Goal: Task Accomplishment & Management: Manage account settings

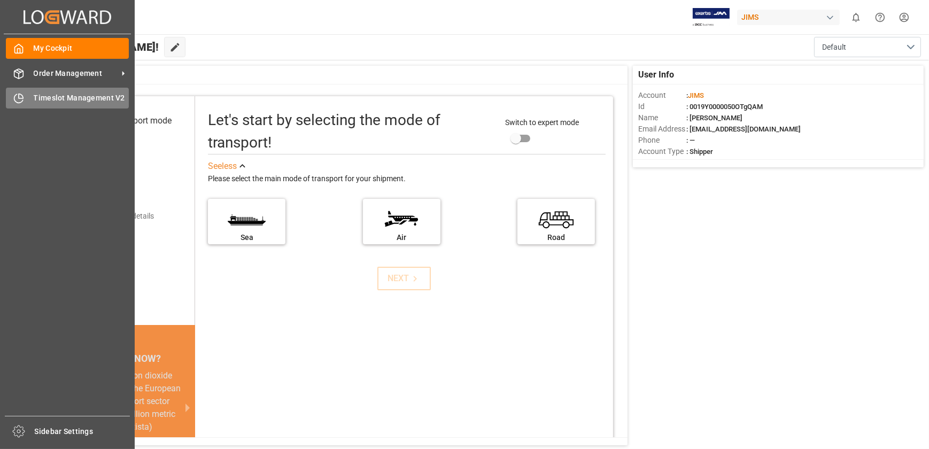
click at [27, 102] on div "Timeslot Management V2 Timeslot Management V2" at bounding box center [67, 98] width 123 height 21
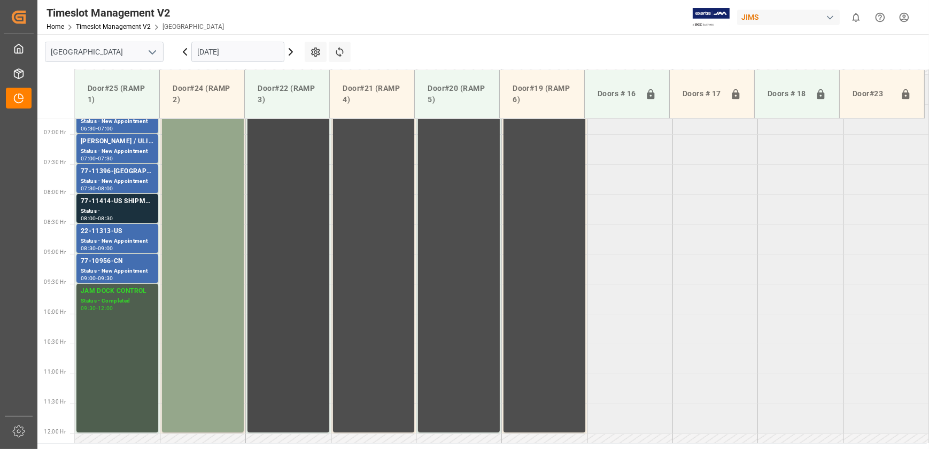
scroll to position [289, 0]
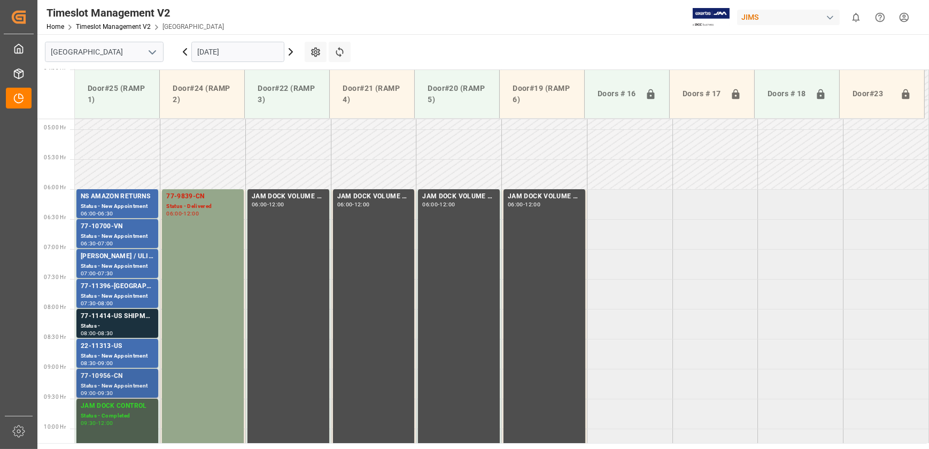
click at [122, 382] on div "Status - New Appointment" at bounding box center [117, 386] width 73 height 9
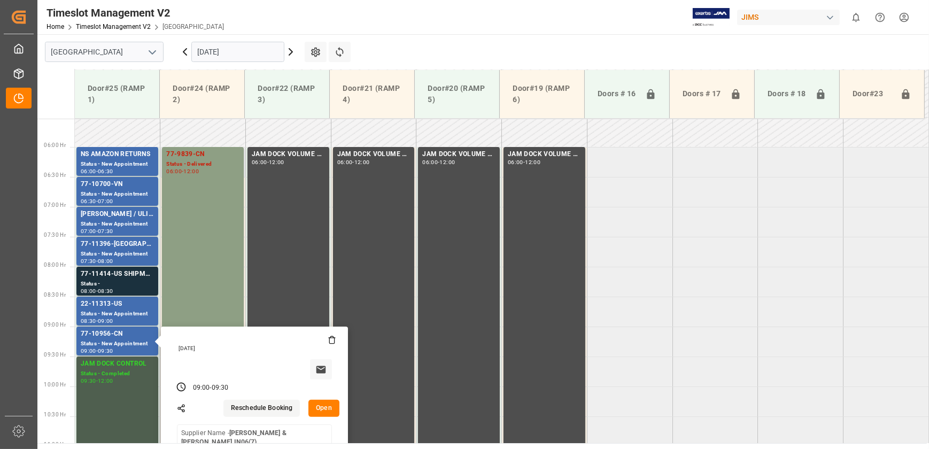
scroll to position [386, 0]
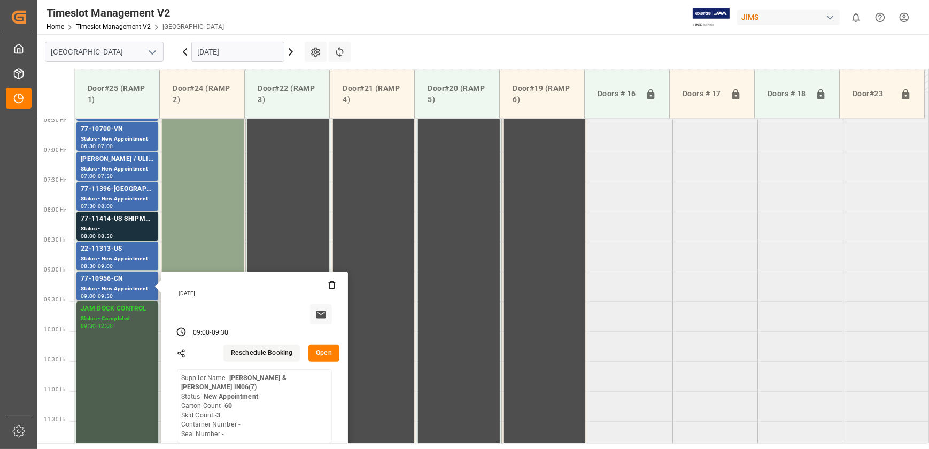
click at [321, 352] on button "Open" at bounding box center [323, 353] width 31 height 17
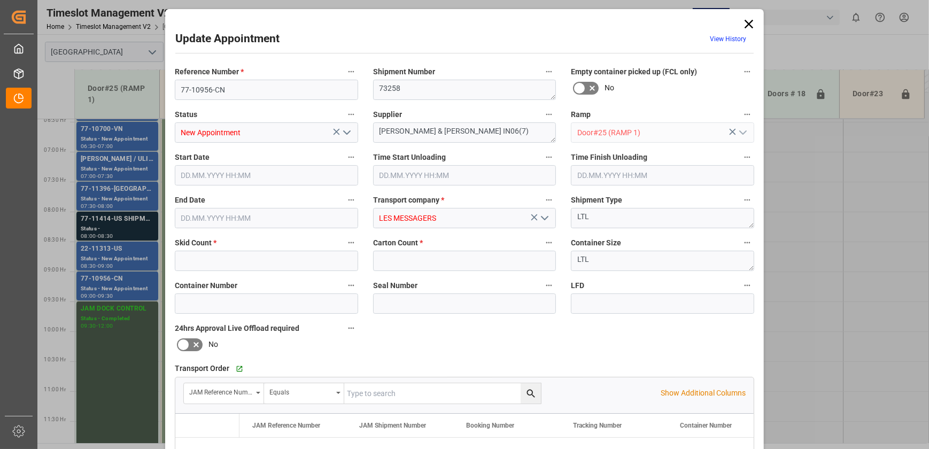
type input "3"
type input "60"
type input "[DATE] 09:00"
type input "[DATE] 09:30"
type input "[DATE] 17:20"
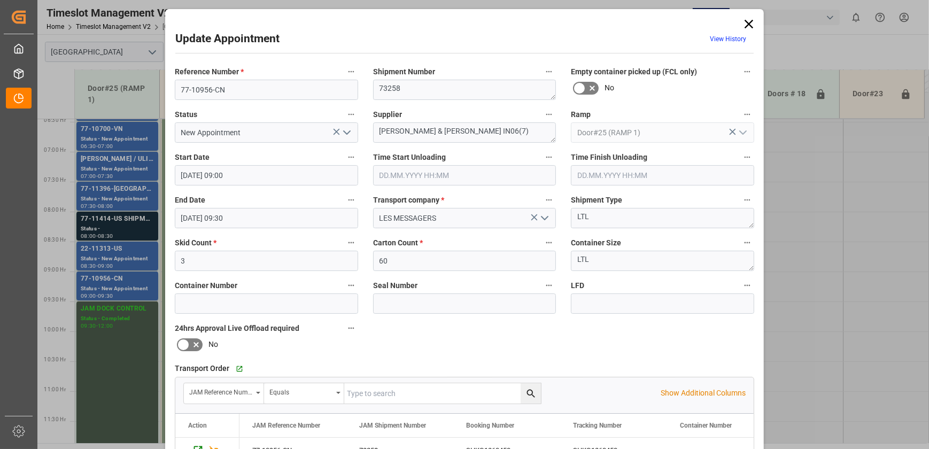
click at [127, 257] on div "Update Appointment View History Reference Number * 77-10956-CN Shipment Number …" at bounding box center [464, 224] width 929 height 449
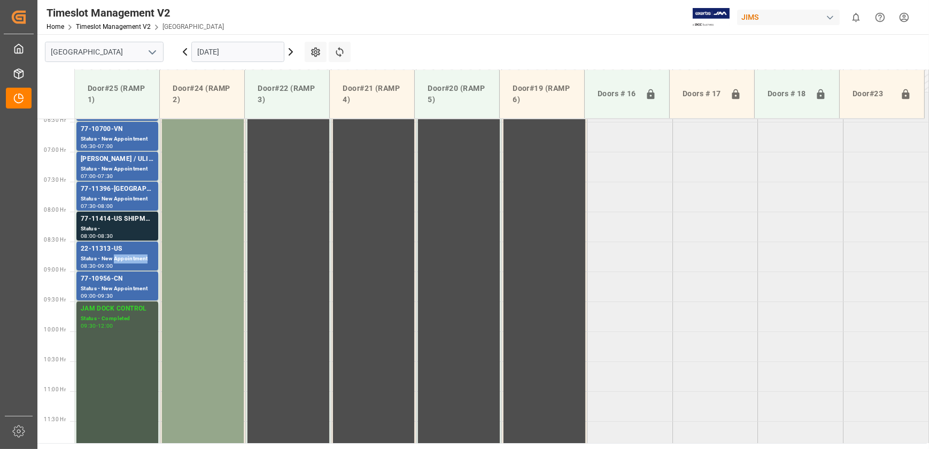
click at [127, 257] on div "Status - New Appointment" at bounding box center [117, 258] width 73 height 9
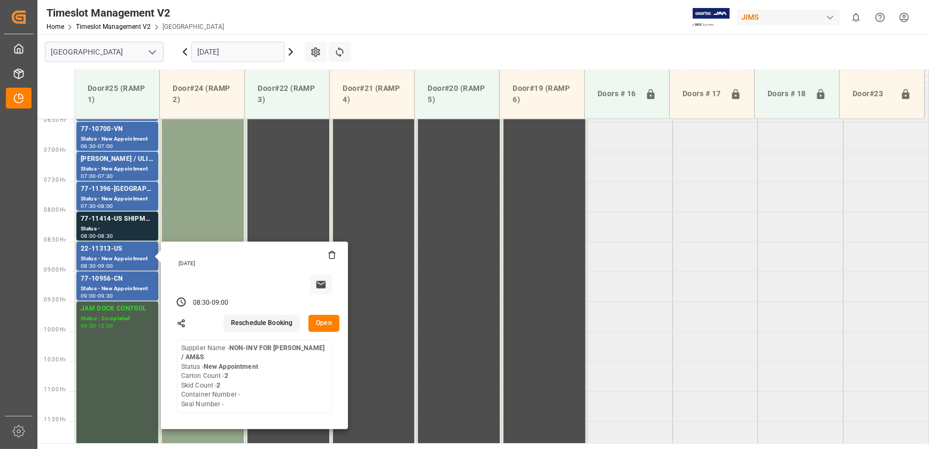
click at [329, 321] on button "Open" at bounding box center [323, 323] width 31 height 17
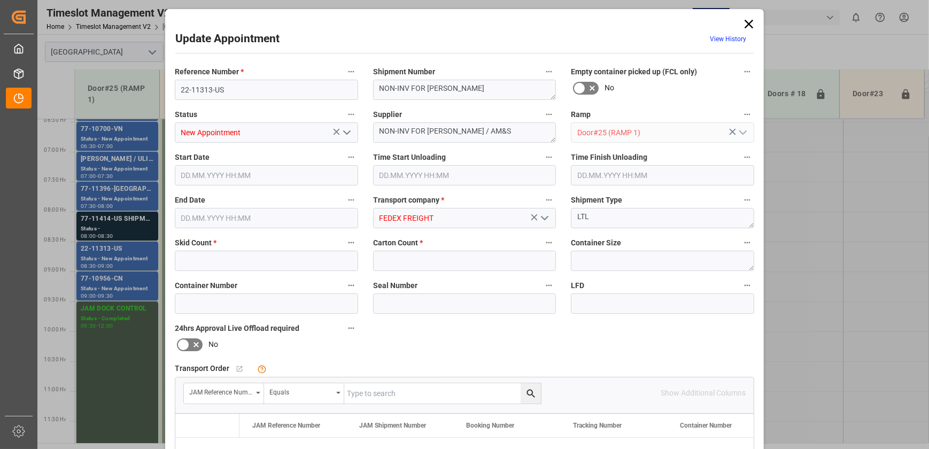
type input "2"
type input "[DATE] 08:30"
type input "[DATE] 09:00"
type input "[DATE] 15:43"
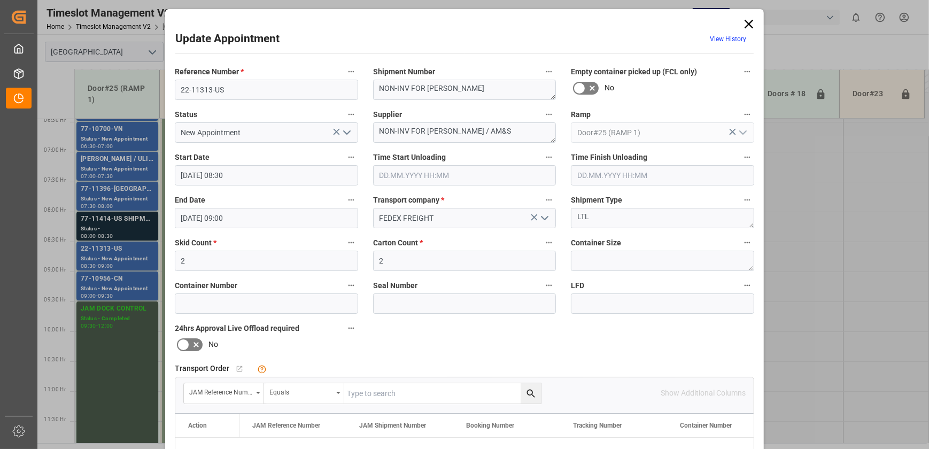
click at [751, 33] on span "View History" at bounding box center [728, 40] width 51 height 21
click at [749, 28] on icon at bounding box center [749, 24] width 15 height 15
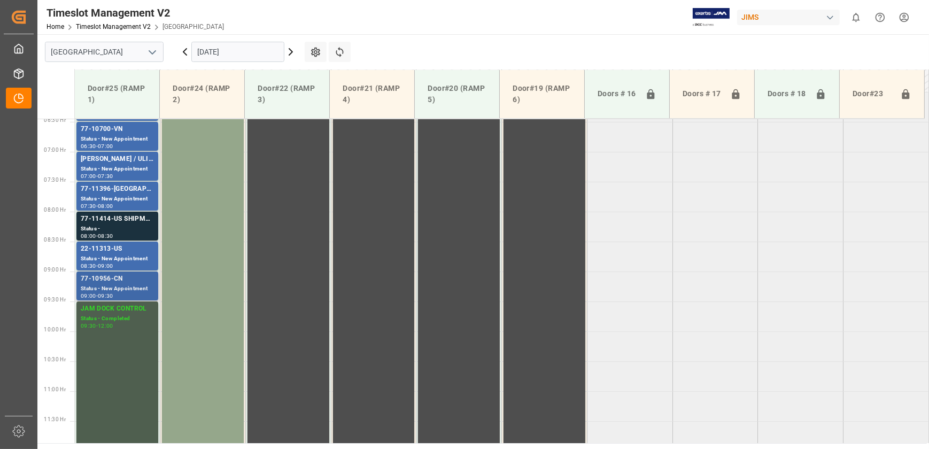
click at [120, 289] on div "Status - New Appointment" at bounding box center [117, 288] width 73 height 9
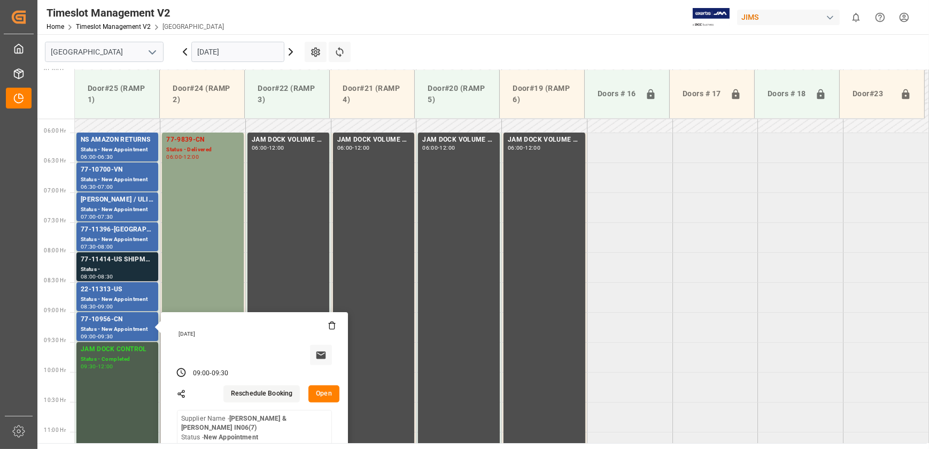
scroll to position [289, 0]
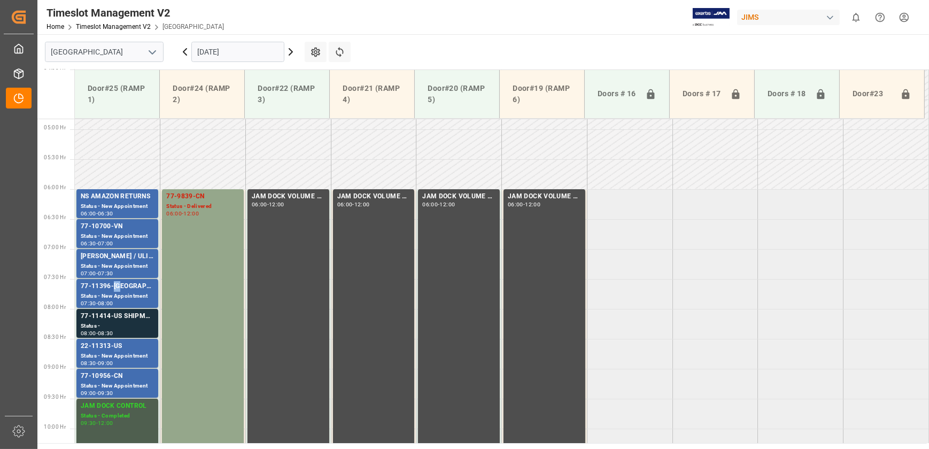
click at [114, 288] on div "77-11396-[GEOGRAPHIC_DATA]" at bounding box center [117, 286] width 73 height 11
click at [106, 240] on div "Status - New Appointment" at bounding box center [117, 236] width 73 height 9
click at [128, 321] on div "77-11414-US SHIPM#/M" at bounding box center [117, 316] width 73 height 11
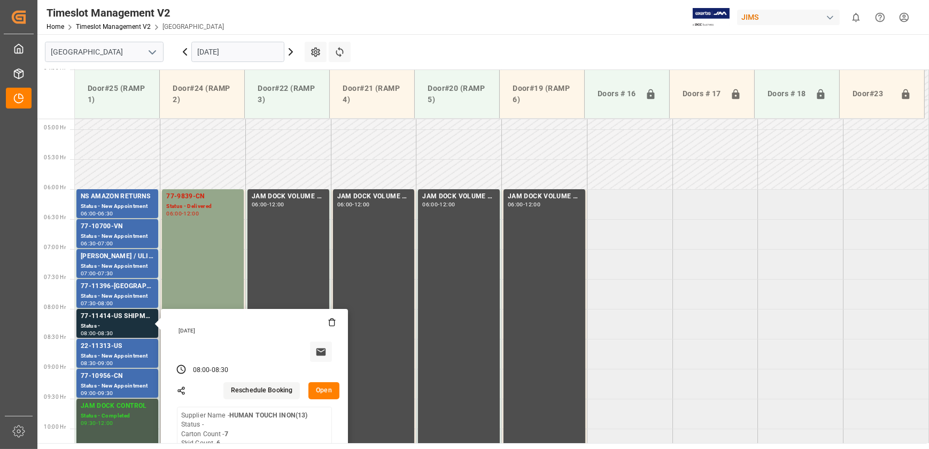
click at [328, 393] on button "Open" at bounding box center [323, 390] width 31 height 17
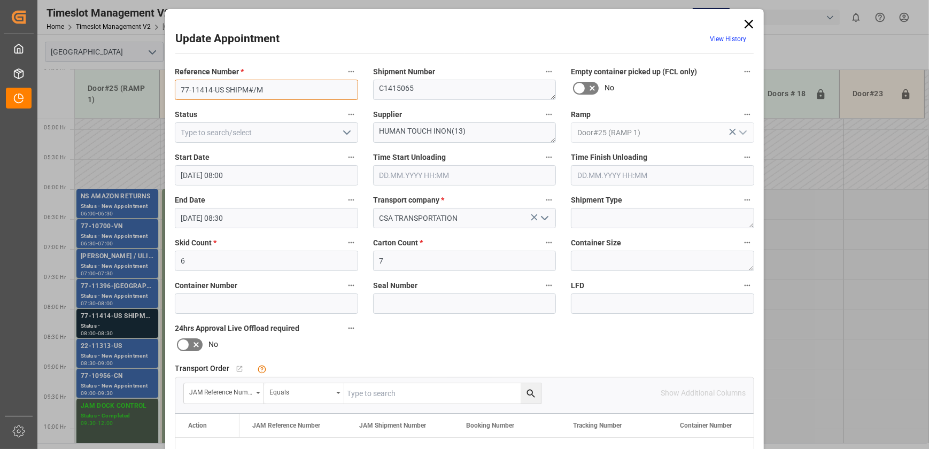
drag, startPoint x: 220, startPoint y: 86, endPoint x: 129, endPoint y: 88, distance: 91.4
click at [129, 88] on div "Update Appointment View History Reference Number * 77-11414-US SHIPM#/M Shipmen…" at bounding box center [464, 224] width 929 height 449
click at [347, 132] on polyline "open menu" at bounding box center [347, 132] width 6 height 3
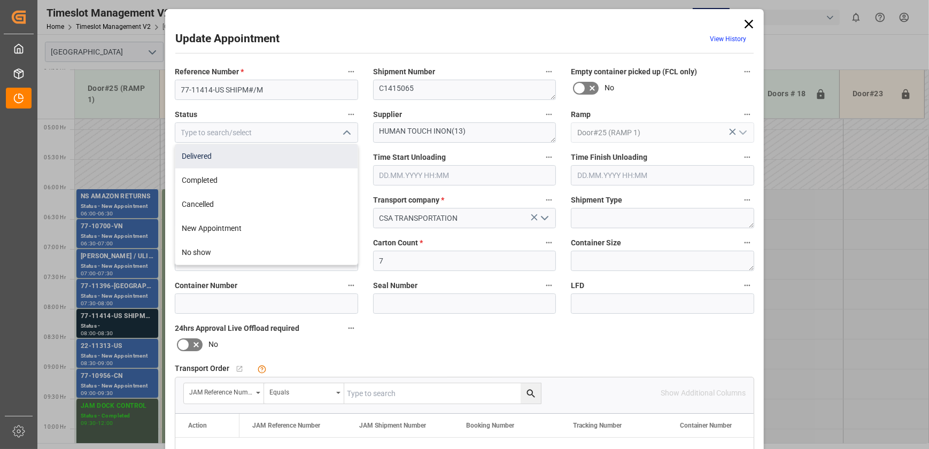
click at [236, 157] on div "Delivered" at bounding box center [266, 156] width 182 height 24
type input "Delivered"
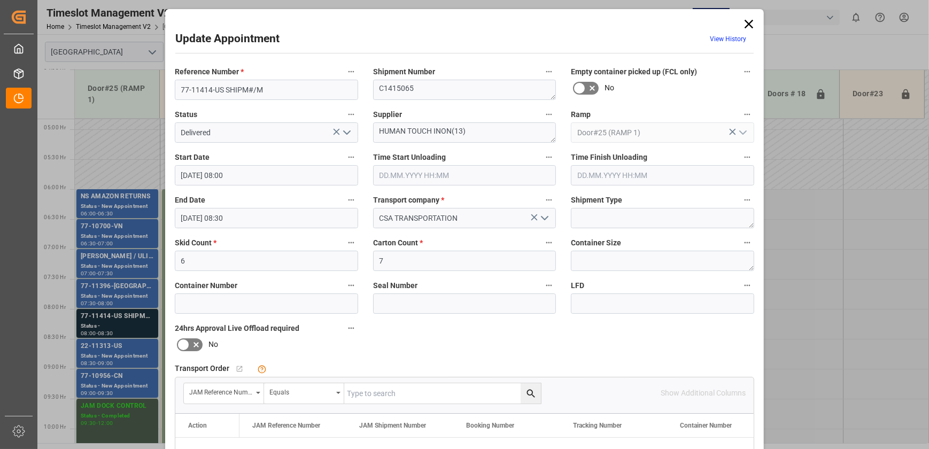
click at [454, 178] on input "text" at bounding box center [464, 175] width 183 height 20
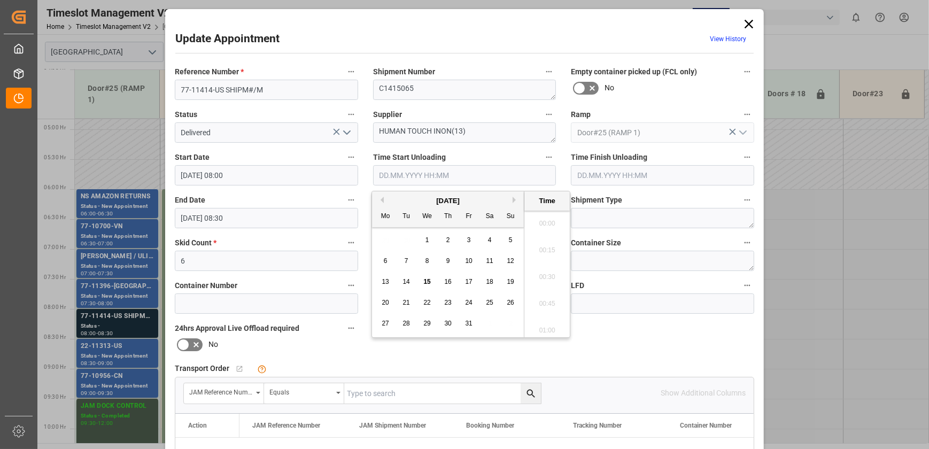
scroll to position [859, 0]
click at [428, 282] on span "15" at bounding box center [426, 281] width 7 height 7
click at [544, 278] on li "08:30" at bounding box center [546, 274] width 45 height 27
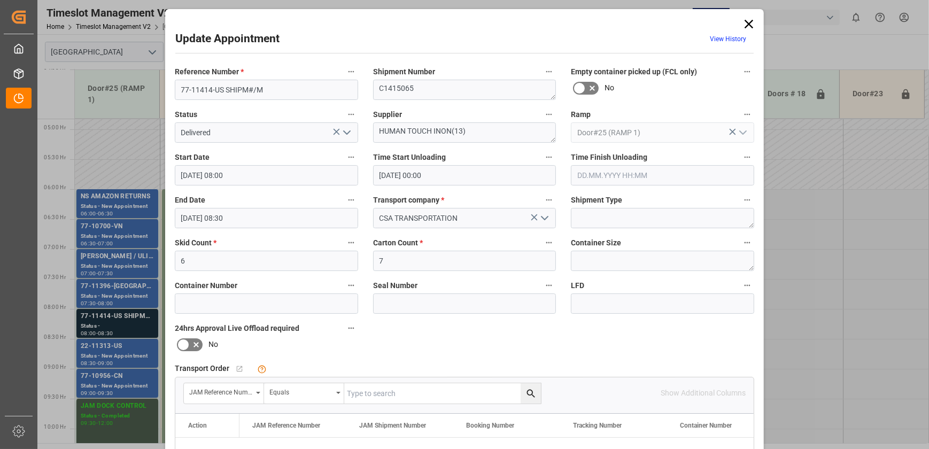
type input "[DATE] 08:30"
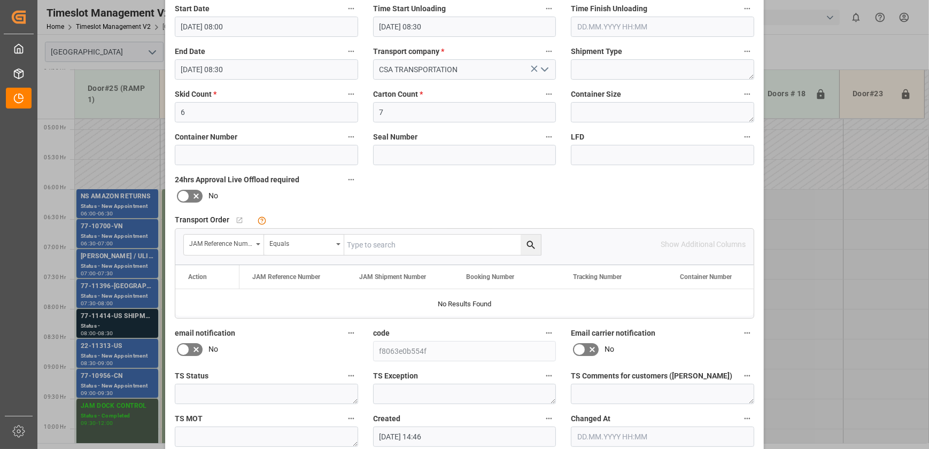
scroll to position [200, 0]
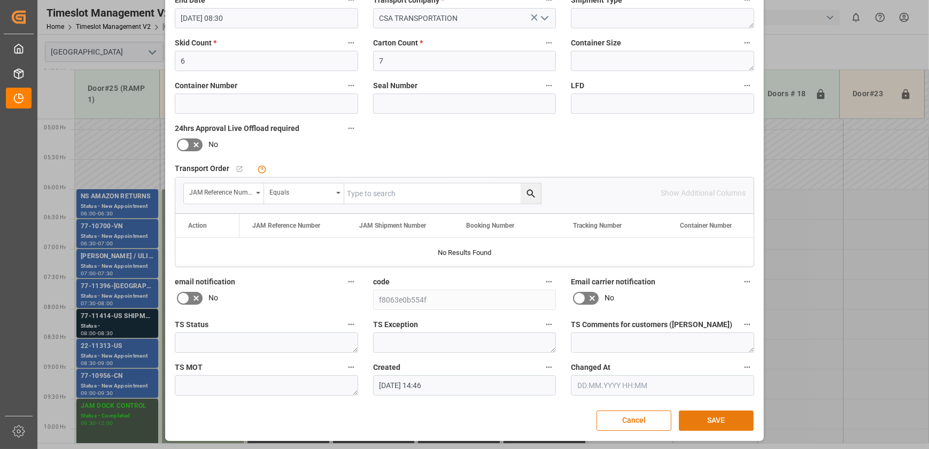
click at [706, 413] on button "SAVE" at bounding box center [716, 421] width 75 height 20
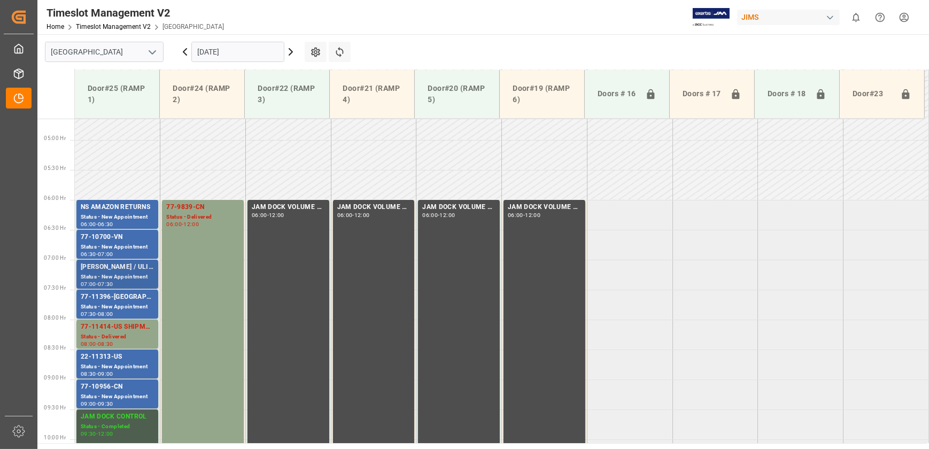
scroll to position [277, 0]
click at [290, 51] on icon at bounding box center [290, 51] width 13 height 13
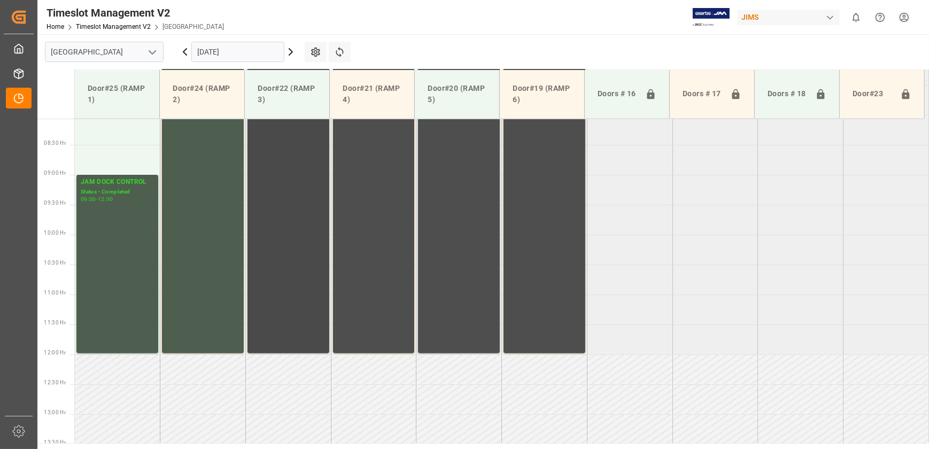
scroll to position [192, 0]
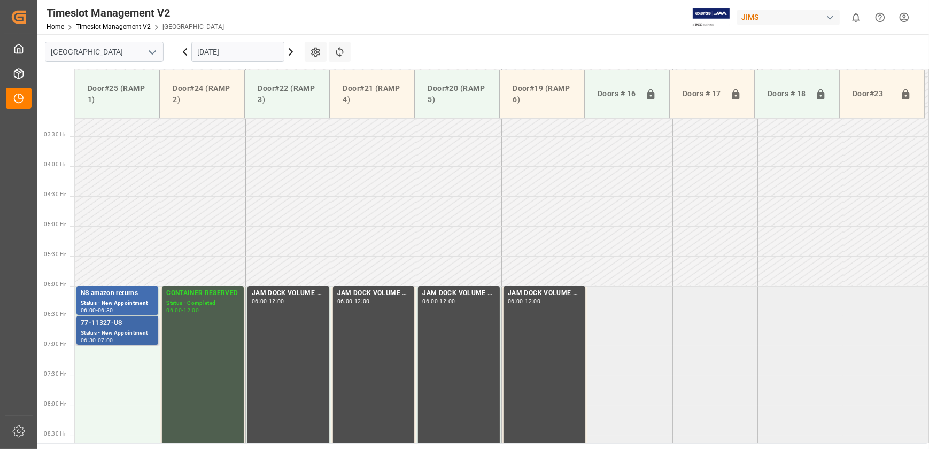
click at [127, 323] on div "77-11327-US" at bounding box center [117, 323] width 73 height 11
click at [185, 51] on icon at bounding box center [185, 51] width 13 height 13
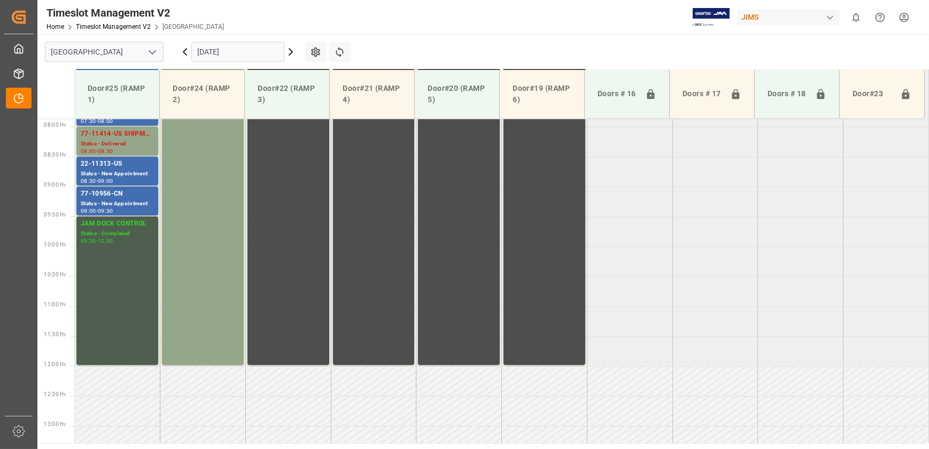
scroll to position [483, 0]
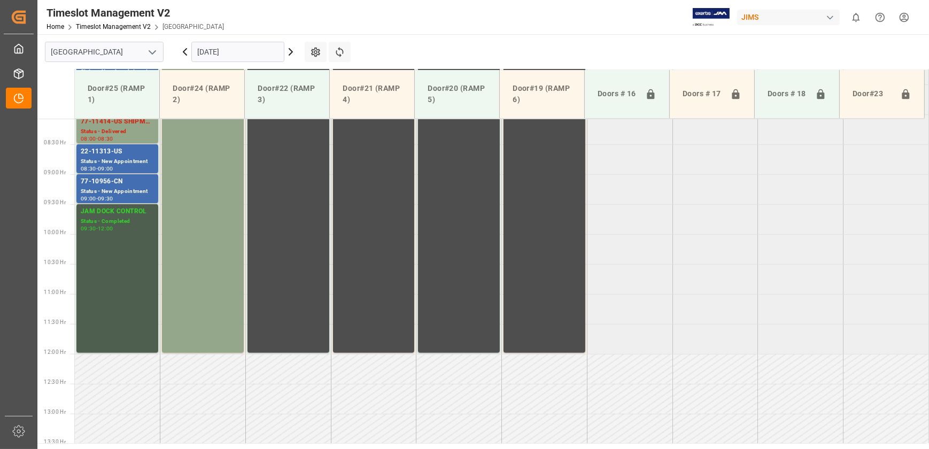
click at [184, 51] on icon at bounding box center [184, 52] width 3 height 6
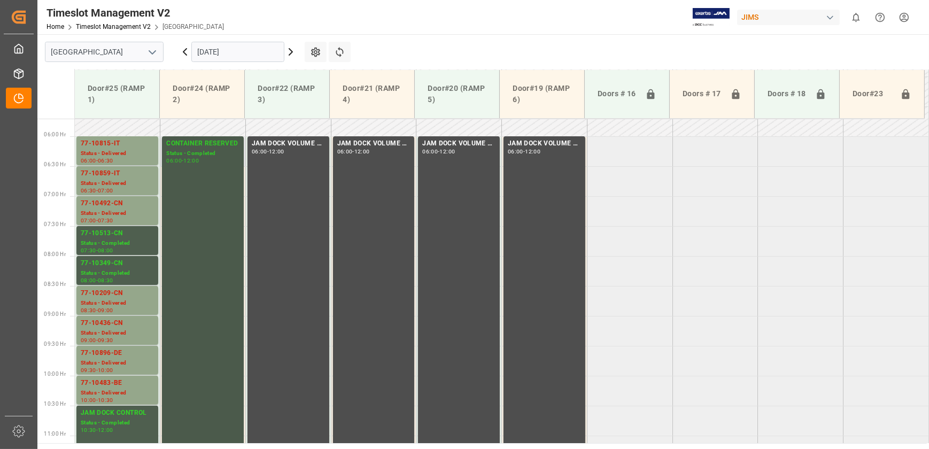
scroll to position [337, 0]
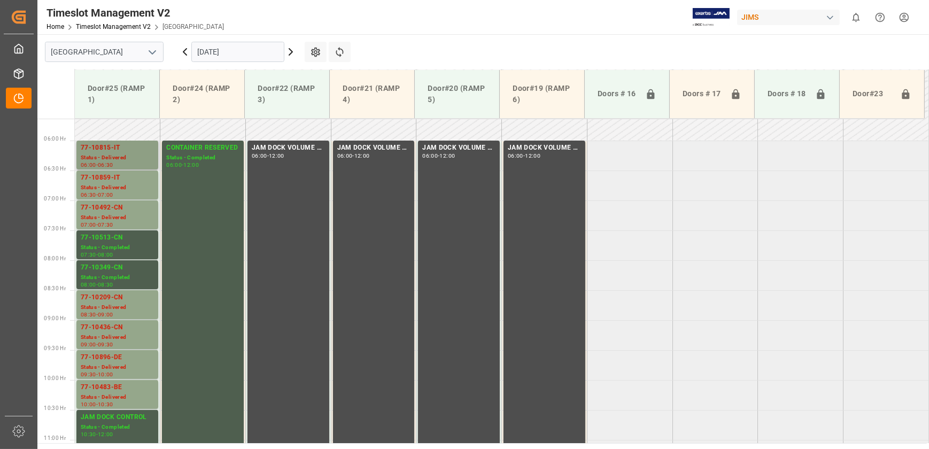
click at [132, 154] on div "Status - Delivered" at bounding box center [117, 157] width 73 height 9
click at [128, 180] on div "77-10859-IT" at bounding box center [117, 178] width 73 height 11
click at [127, 213] on div "Status - Delivered" at bounding box center [117, 217] width 73 height 9
click at [127, 243] on div "Status - Completed" at bounding box center [117, 247] width 73 height 9
click at [147, 278] on div "Status - Completed" at bounding box center [117, 277] width 73 height 9
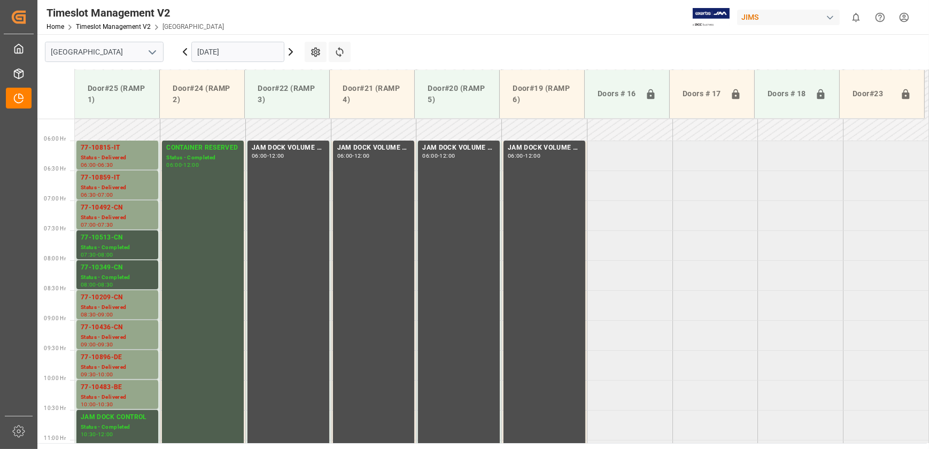
click at [135, 302] on div "77-10209-CN" at bounding box center [117, 297] width 73 height 11
click at [138, 330] on div "77-10436-CN" at bounding box center [117, 327] width 73 height 11
click at [135, 356] on div "77-10896-DE" at bounding box center [117, 357] width 73 height 11
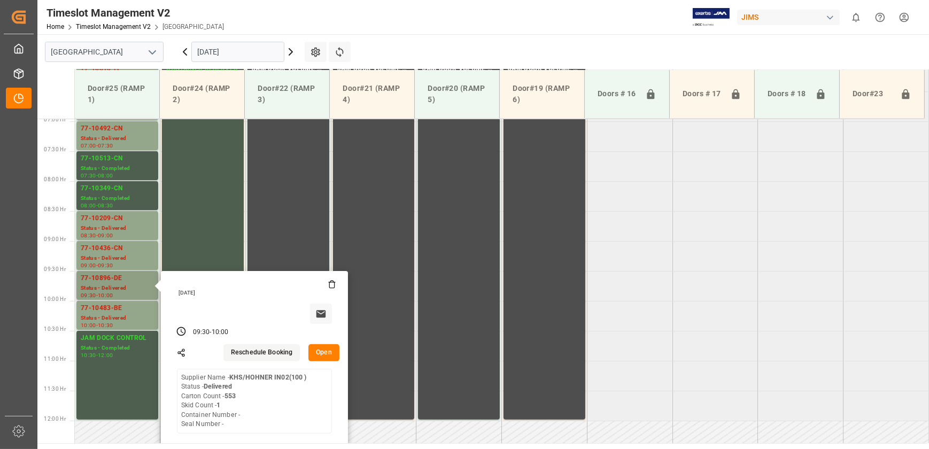
scroll to position [435, 0]
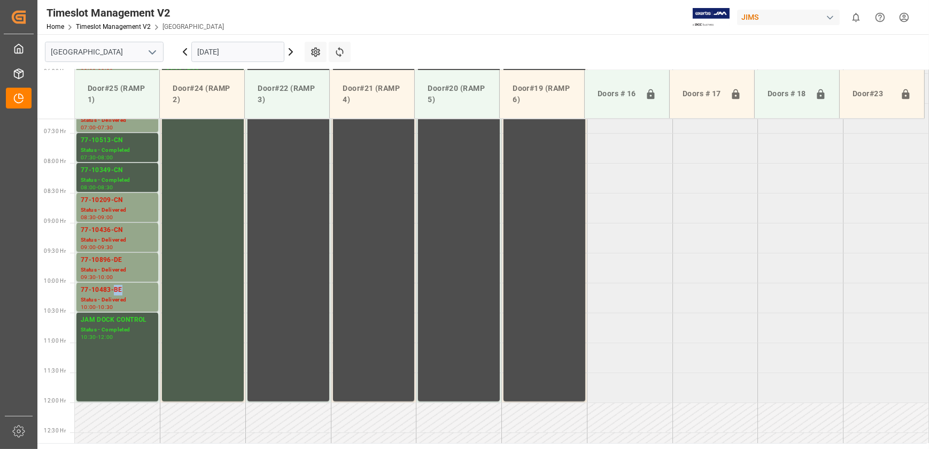
click at [118, 292] on div "77-10483-BE" at bounding box center [117, 290] width 73 height 11
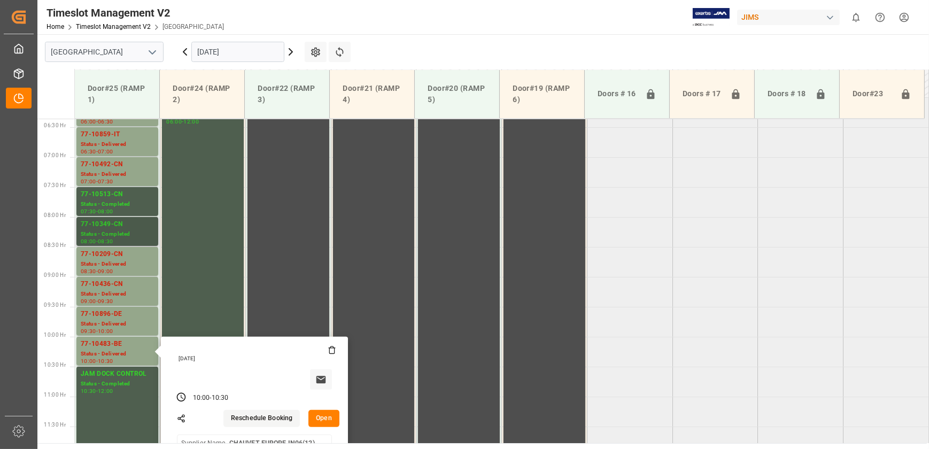
scroll to position [241, 0]
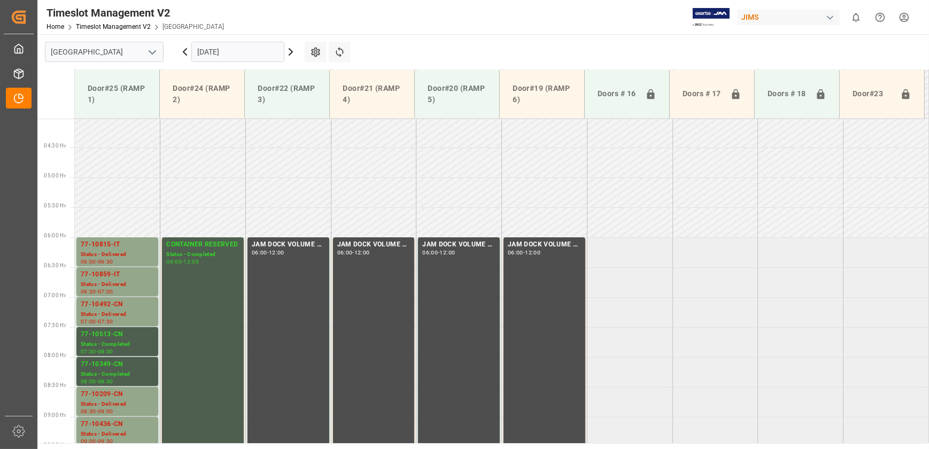
click at [240, 52] on input "[DATE]" at bounding box center [237, 52] width 93 height 20
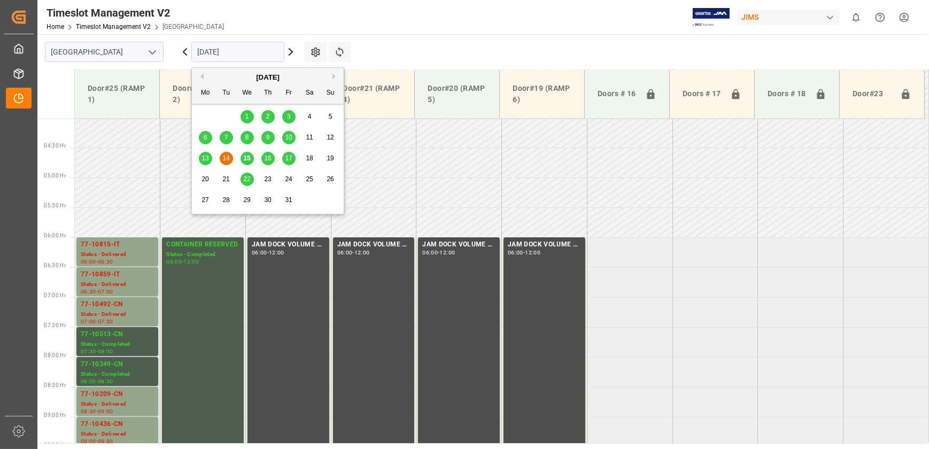
click at [249, 154] on div "15" at bounding box center [247, 158] width 13 height 13
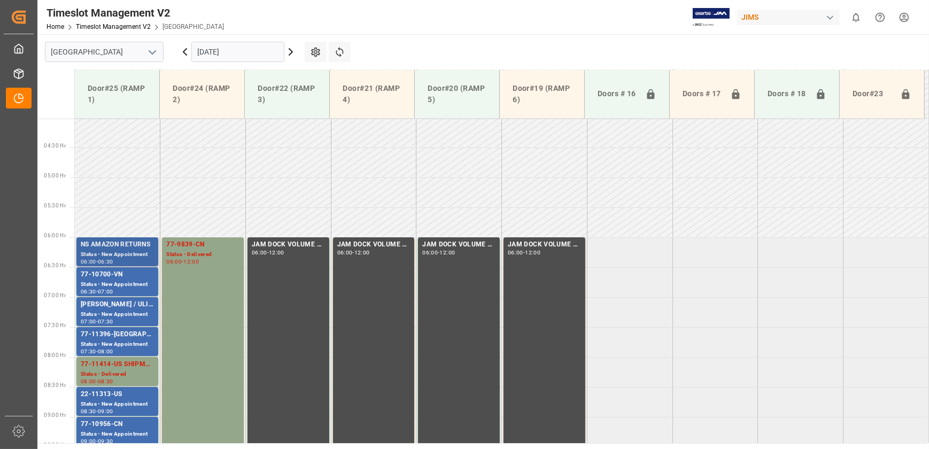
click at [138, 249] on div "NS AMAZON RETURNS" at bounding box center [117, 245] width 73 height 11
click at [182, 256] on div "Status - Delivered" at bounding box center [202, 254] width 73 height 9
click at [128, 275] on div "77-10700-VN" at bounding box center [117, 274] width 73 height 11
click at [113, 308] on div "[PERSON_NAME] / ULINE" at bounding box center [117, 304] width 73 height 11
click at [109, 334] on div "77-11396-[GEOGRAPHIC_DATA]" at bounding box center [117, 334] width 73 height 11
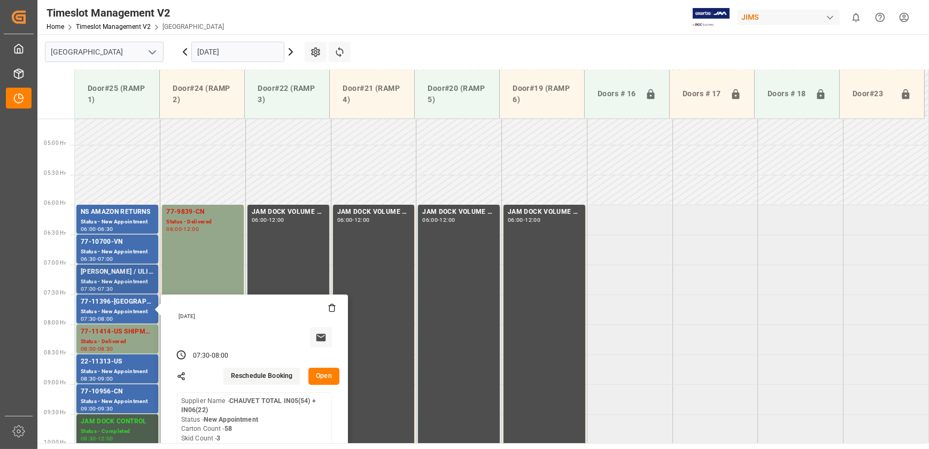
scroll to position [337, 0]
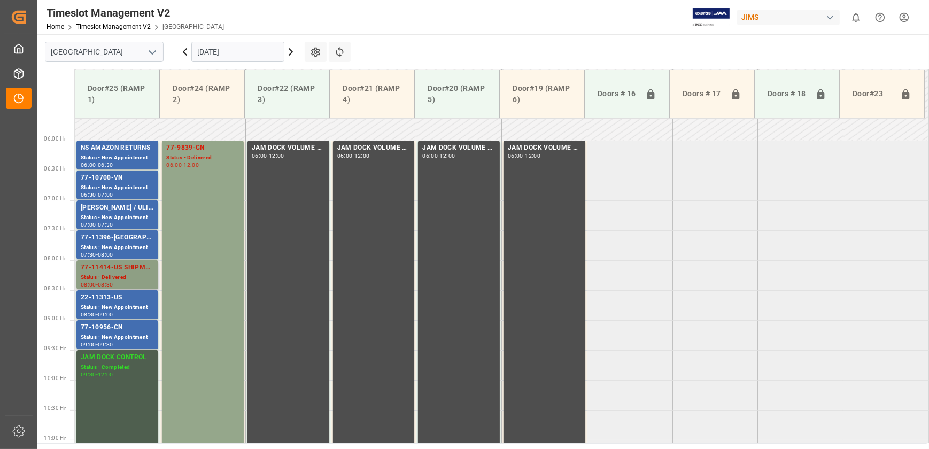
click at [123, 267] on div "77-11414-US SHIPM#/M" at bounding box center [117, 268] width 73 height 11
click at [113, 312] on div "09:00" at bounding box center [106, 314] width 16 height 5
click at [104, 341] on div "Status - New Appointment" at bounding box center [117, 337] width 73 height 9
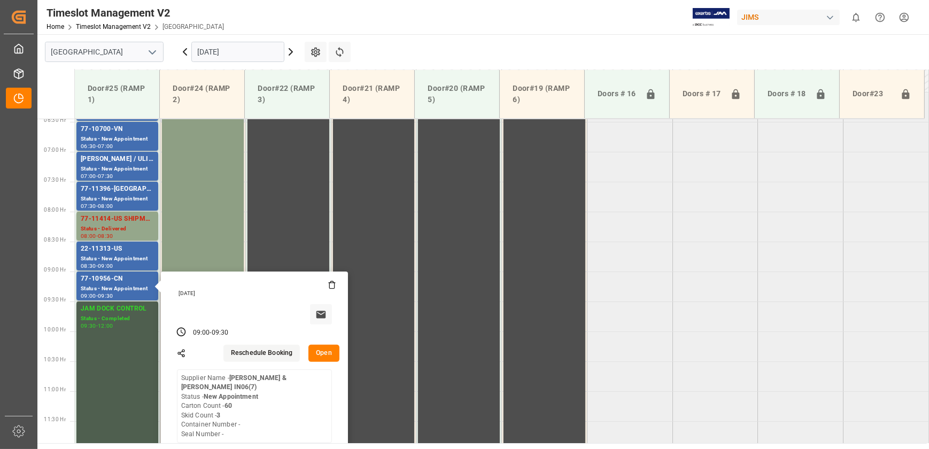
scroll to position [192, 0]
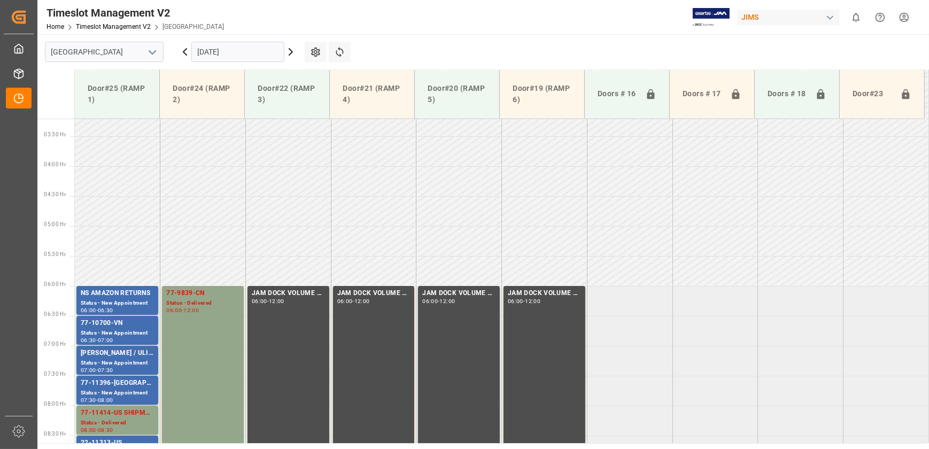
click at [250, 48] on input "[DATE]" at bounding box center [237, 52] width 93 height 20
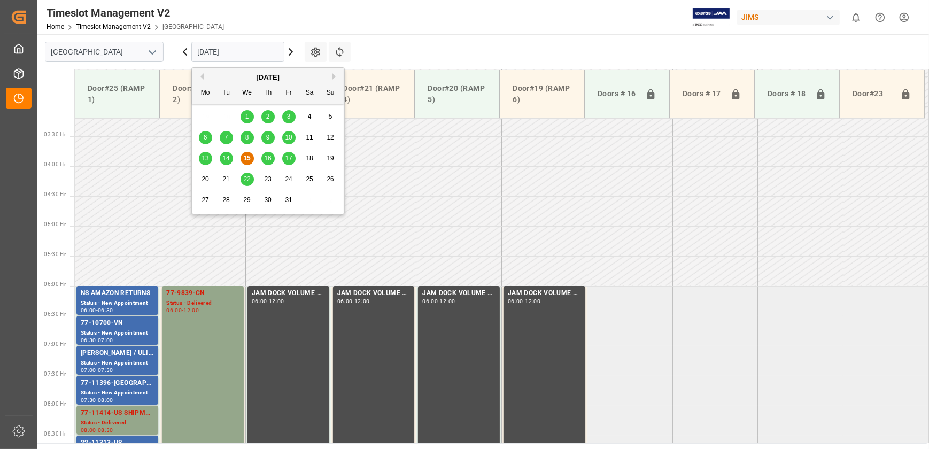
click at [267, 155] on span "16" at bounding box center [267, 158] width 7 height 7
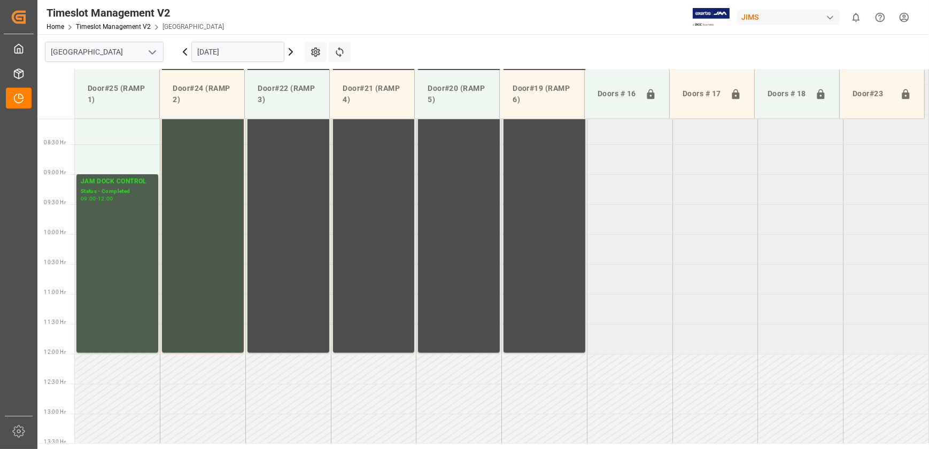
scroll to position [289, 0]
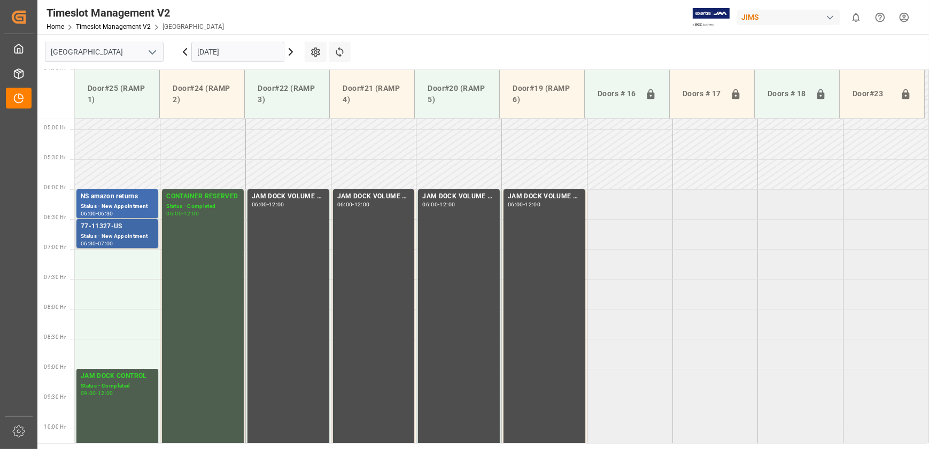
click at [119, 232] on div "Status - New Appointment" at bounding box center [117, 236] width 73 height 9
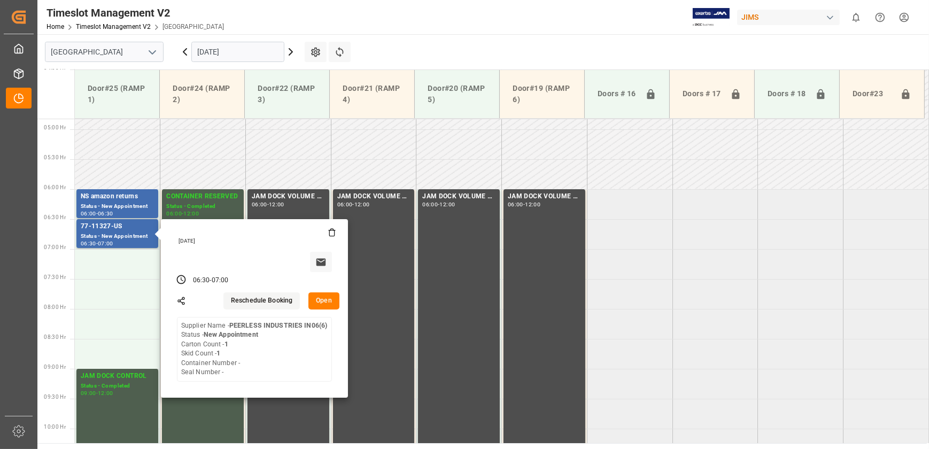
click at [214, 51] on input "[DATE]" at bounding box center [237, 52] width 93 height 20
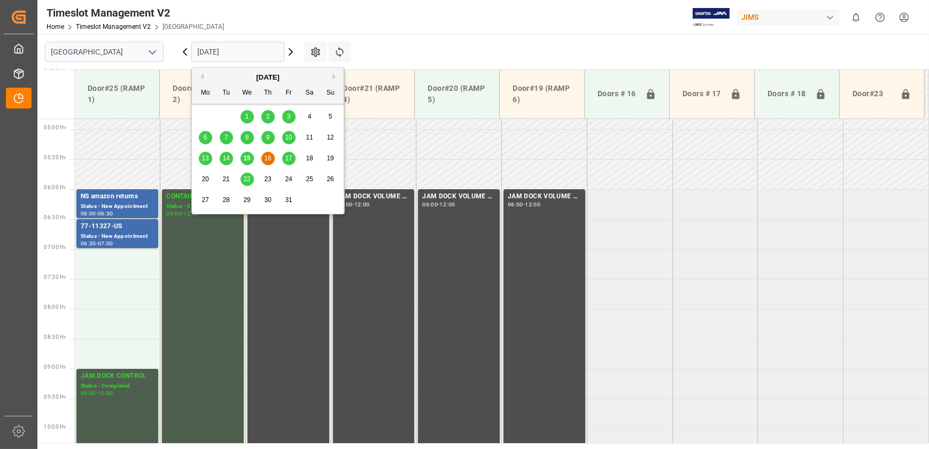
click at [288, 159] on span "17" at bounding box center [288, 158] width 7 height 7
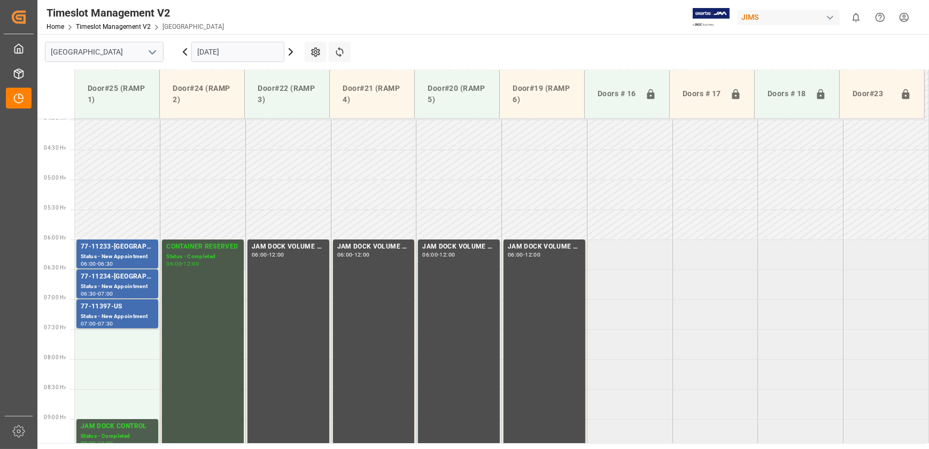
scroll to position [238, 0]
click at [142, 254] on div "Status - New Appointment" at bounding box center [117, 257] width 73 height 9
click at [125, 283] on div "Status - New Appointment" at bounding box center [117, 287] width 73 height 9
click at [129, 308] on div "77-11397-US" at bounding box center [117, 307] width 73 height 11
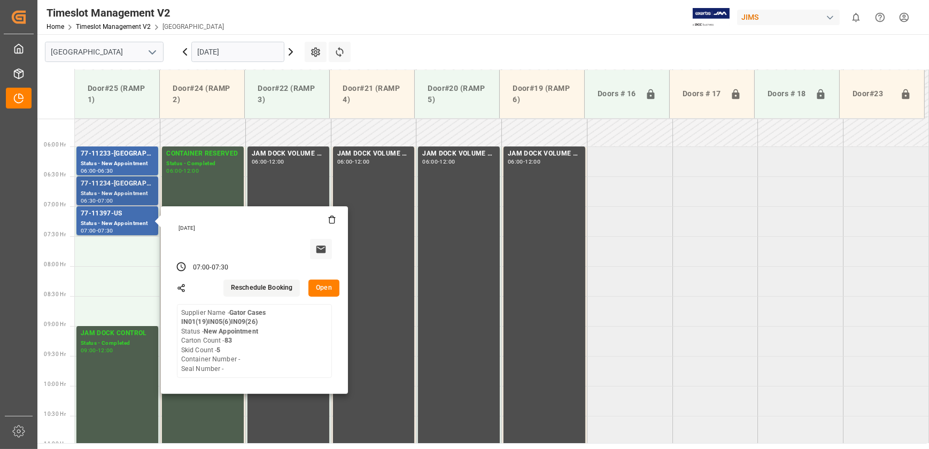
scroll to position [335, 0]
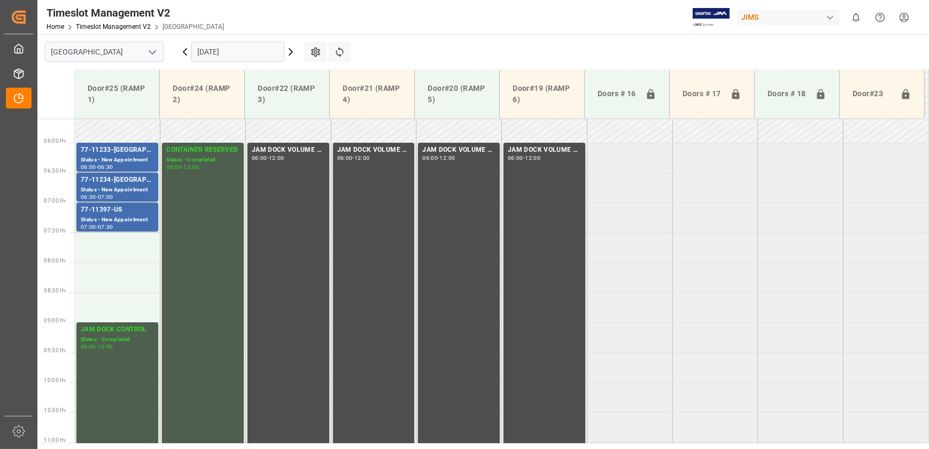
click at [289, 52] on icon at bounding box center [290, 51] width 13 height 13
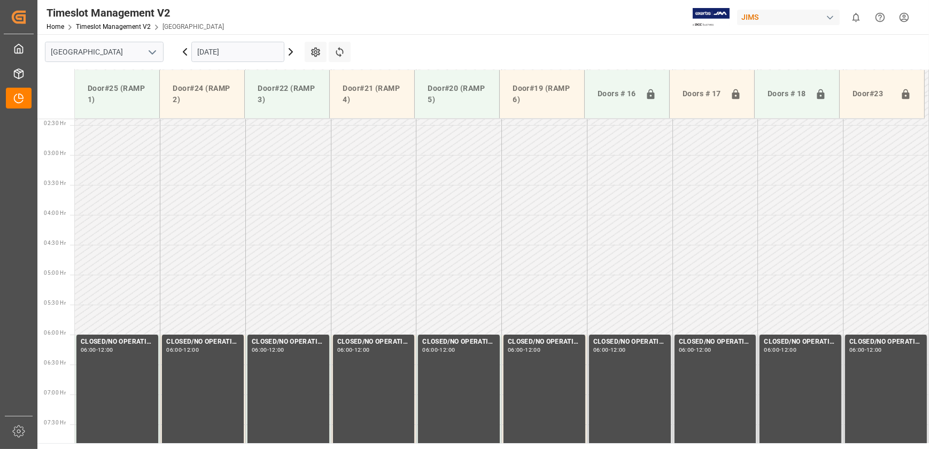
scroll to position [115, 0]
click at [235, 48] on input "[DATE]" at bounding box center [237, 52] width 93 height 20
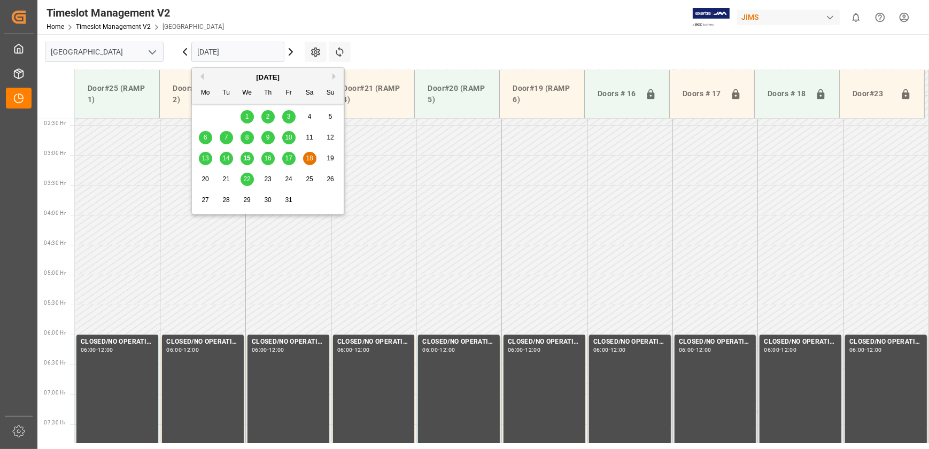
click at [206, 160] on span "13" at bounding box center [205, 158] width 7 height 7
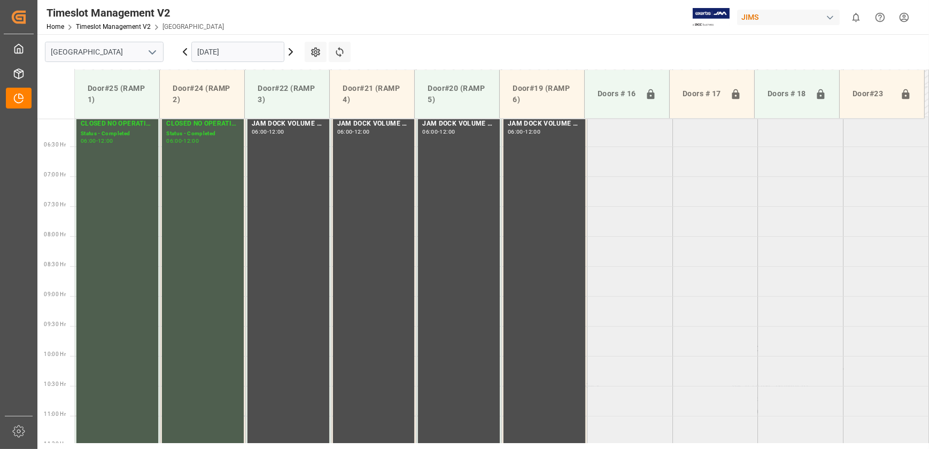
scroll to position [95, 0]
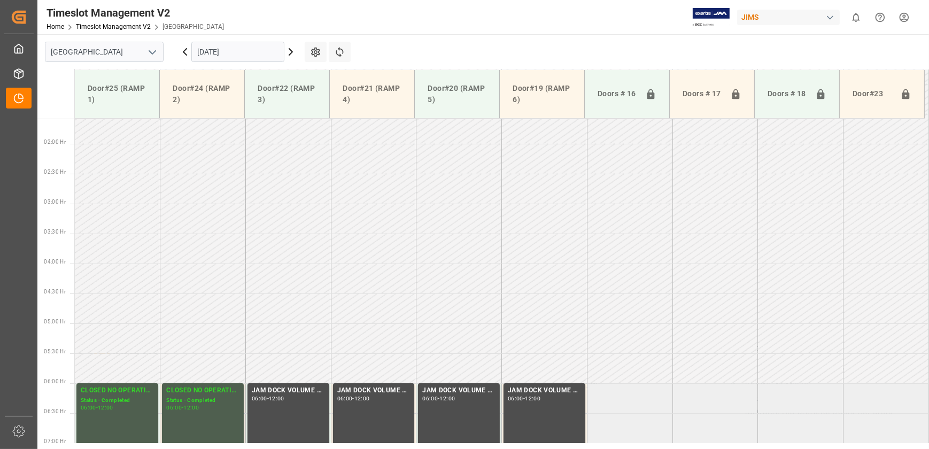
click at [234, 48] on input "[DATE]" at bounding box center [237, 52] width 93 height 20
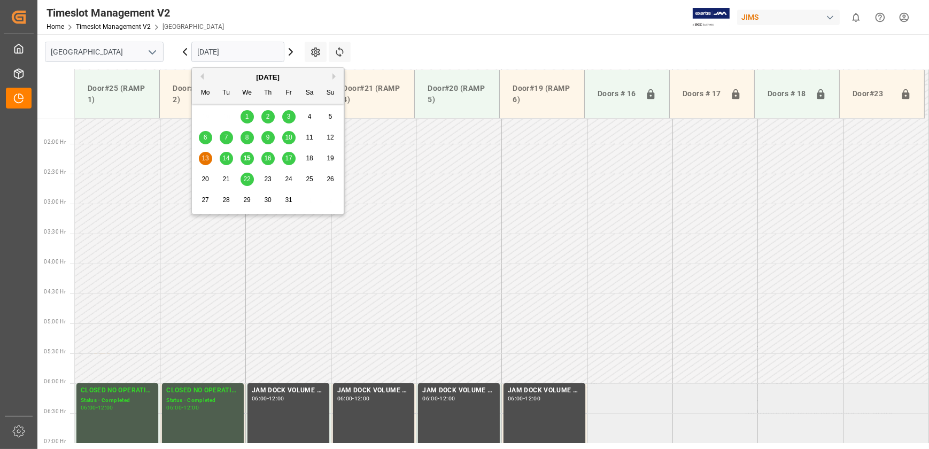
click at [226, 160] on span "14" at bounding box center [225, 158] width 7 height 7
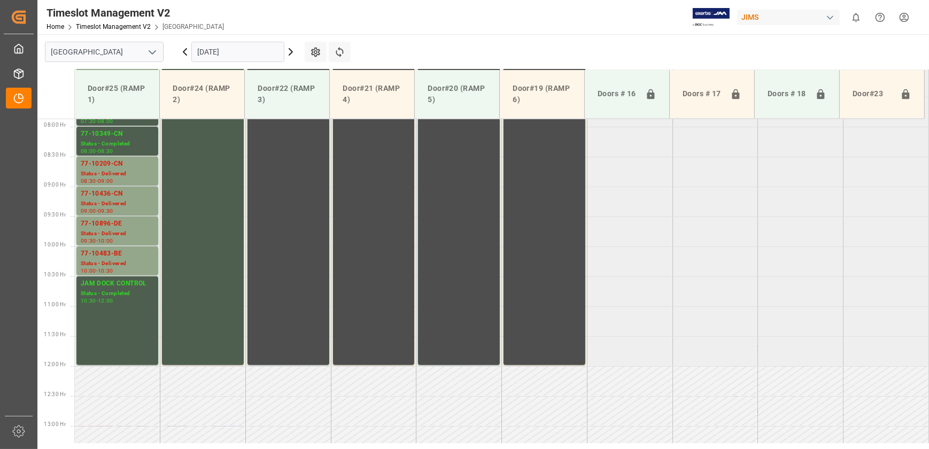
scroll to position [483, 0]
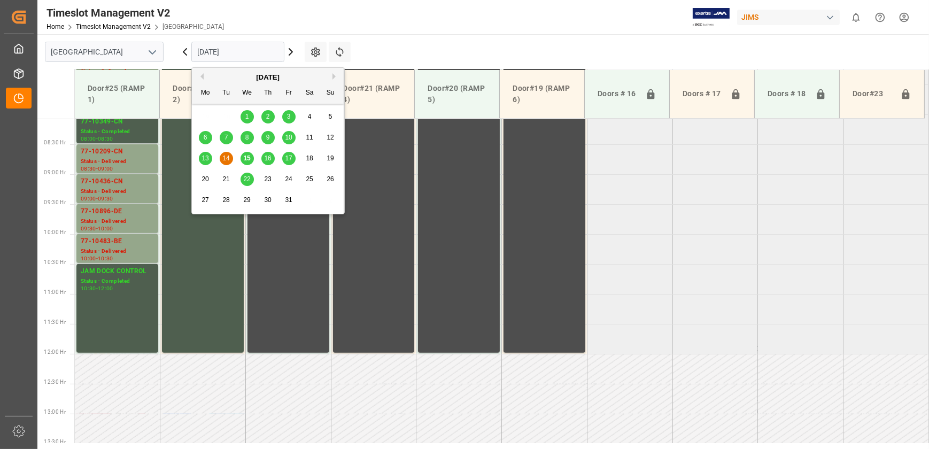
click at [225, 49] on input "[DATE]" at bounding box center [237, 52] width 93 height 20
click at [243, 160] on span "15" at bounding box center [246, 158] width 7 height 7
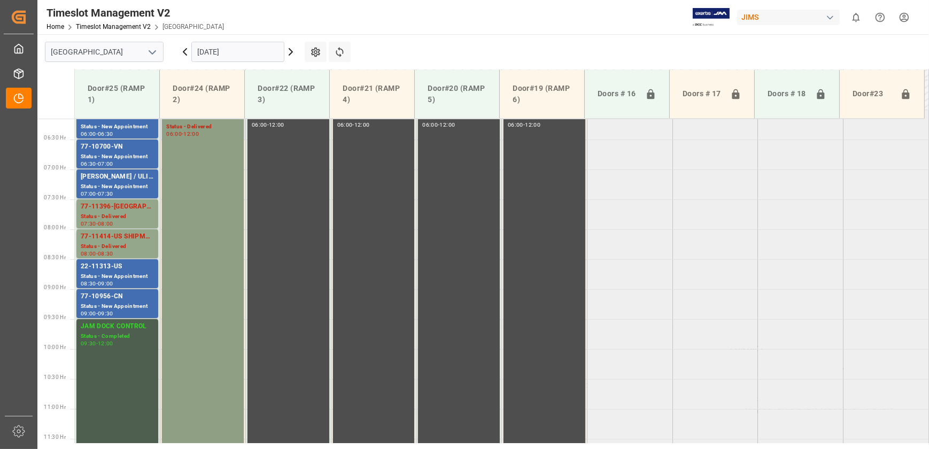
scroll to position [241, 0]
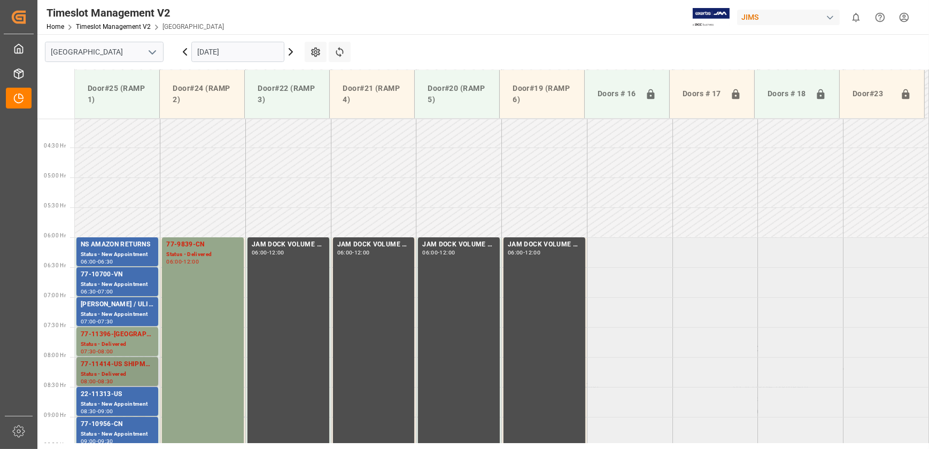
click at [153, 371] on div "Status - Delivered" at bounding box center [117, 374] width 73 height 9
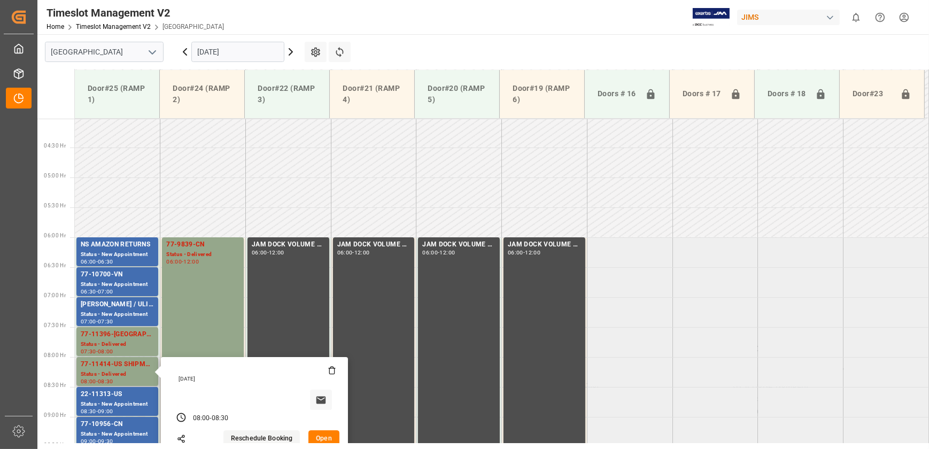
click at [322, 432] on button "Open" at bounding box center [323, 438] width 31 height 17
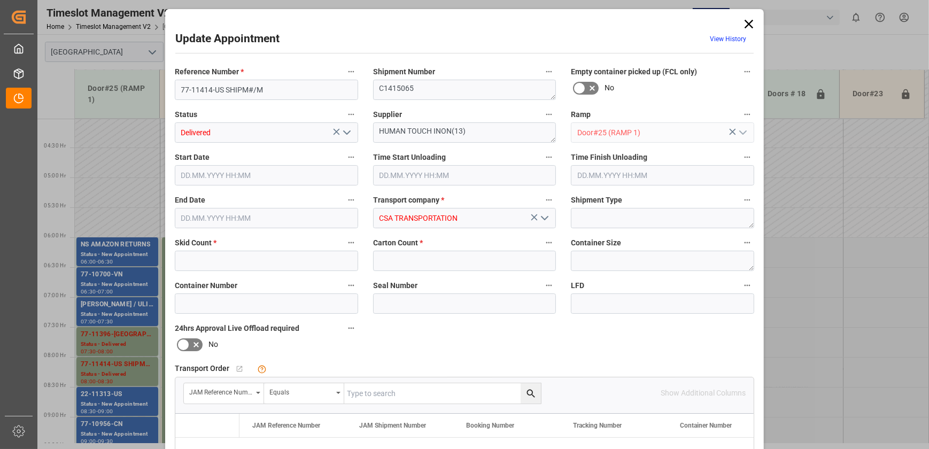
type input "6"
type input "7"
type input "[DATE] 08:00"
type input "[DATE] 08:30"
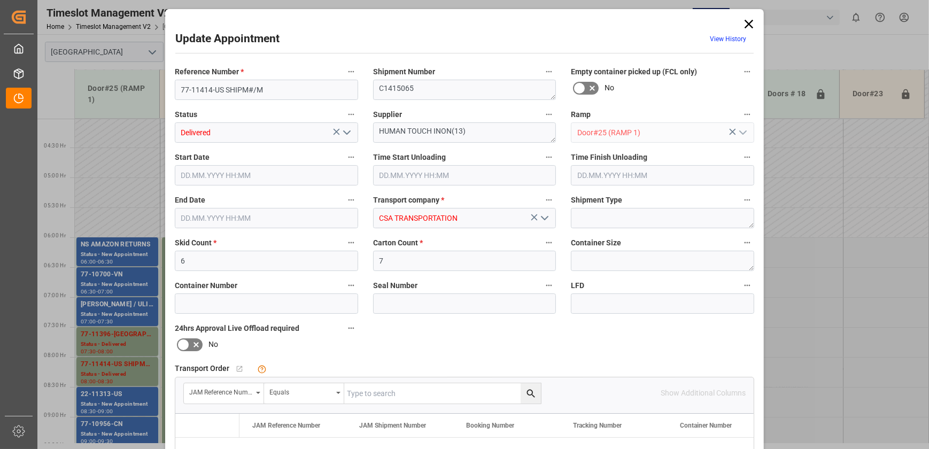
type input "[DATE] 14:46"
drag, startPoint x: 276, startPoint y: 90, endPoint x: 226, endPoint y: 92, distance: 50.3
click at [226, 92] on input "77-11414-US SHIPM#/M" at bounding box center [266, 90] width 183 height 20
type input "77-11414-[GEOGRAPHIC_DATA]"
click at [419, 88] on textarea "C1415065" at bounding box center [464, 90] width 183 height 20
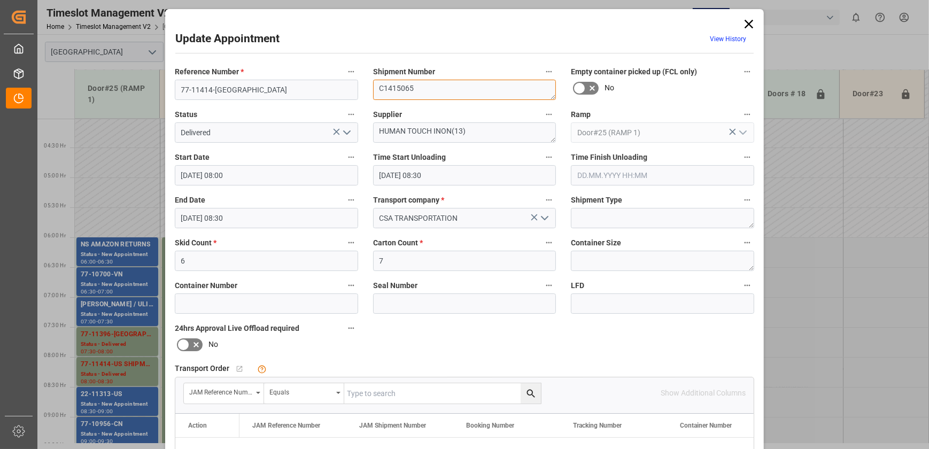
click at [419, 88] on textarea "C1415065" at bounding box center [464, 90] width 183 height 20
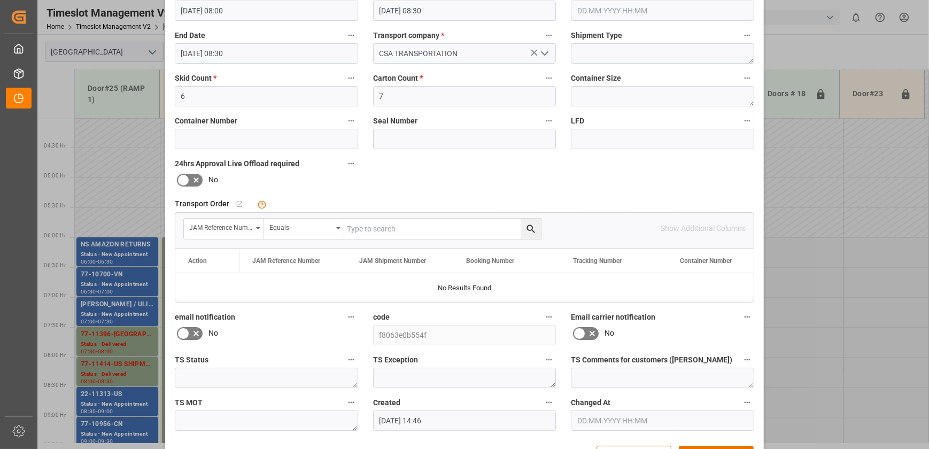
scroll to position [200, 0]
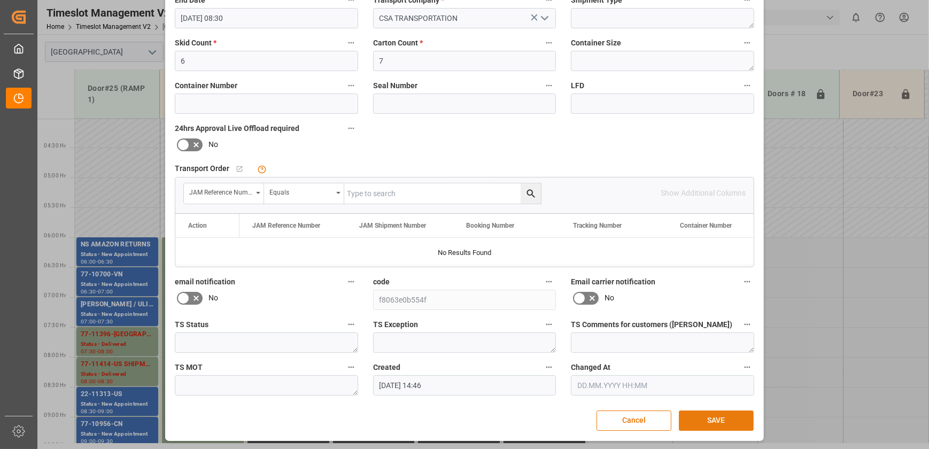
type textarea "73429"
click at [711, 419] on button "SAVE" at bounding box center [716, 421] width 75 height 20
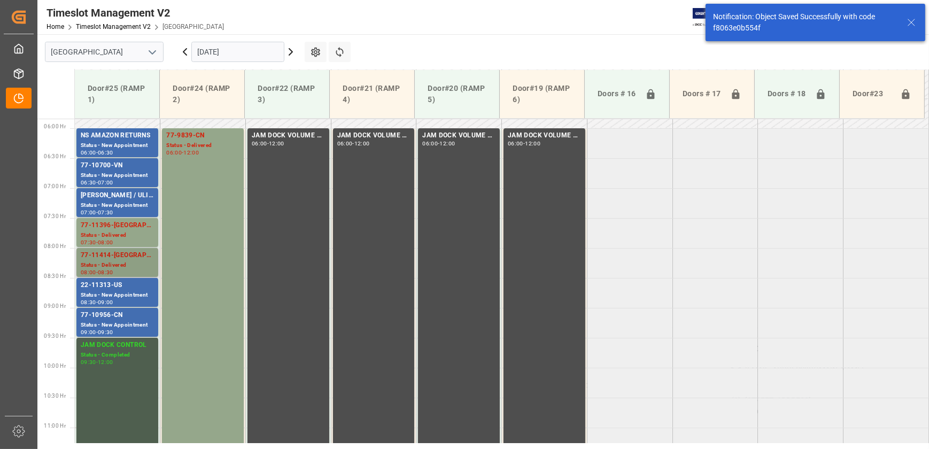
scroll to position [423, 0]
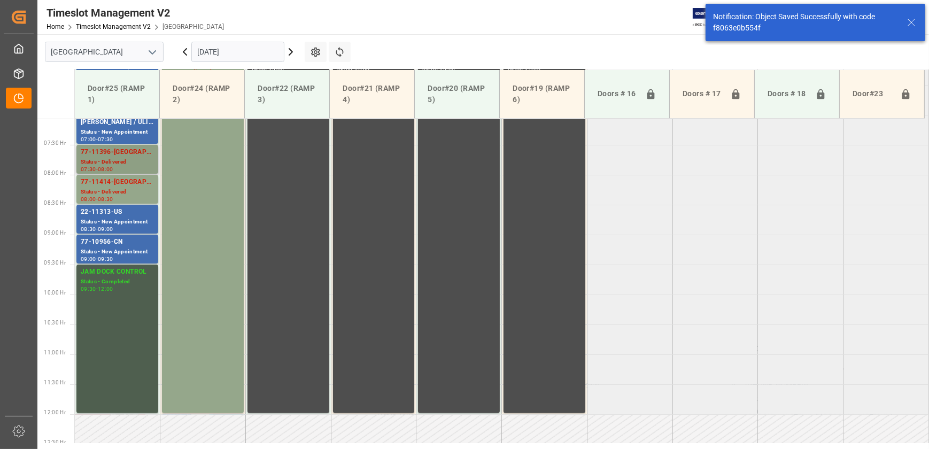
click at [130, 145] on div "77-11396-[GEOGRAPHIC_DATA] Status - Delivered 07:30 - 08:00" at bounding box center [117, 159] width 82 height 29
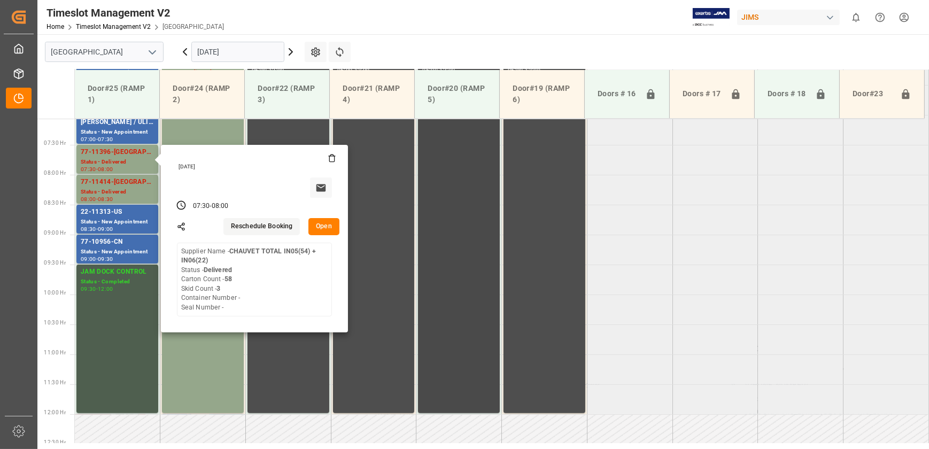
drag, startPoint x: 321, startPoint y: 222, endPoint x: 423, endPoint y: 204, distance: 104.2
click at [423, 204] on tbody "NS AMAZON RETURNS Status - New Appointment 06:00 - 06:30 77-9839-CN Status - De…" at bounding box center [502, 414] width 854 height 1437
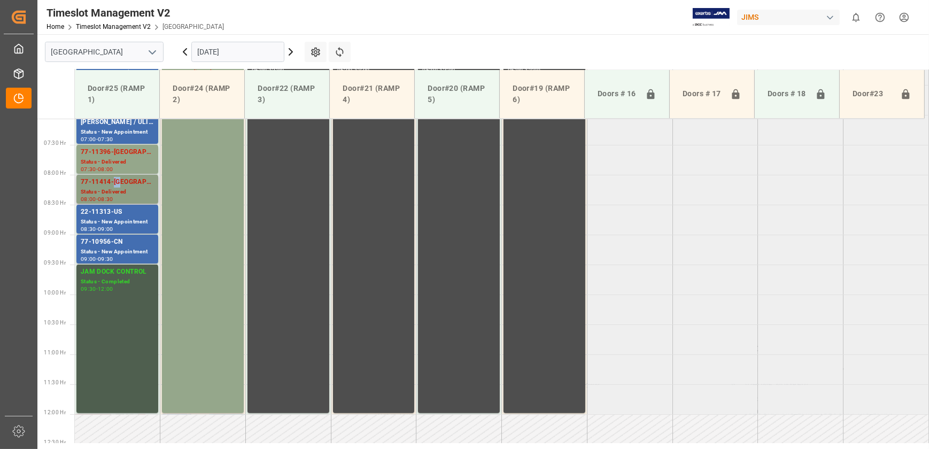
click at [122, 179] on div "77-11414-[GEOGRAPHIC_DATA]" at bounding box center [117, 182] width 73 height 11
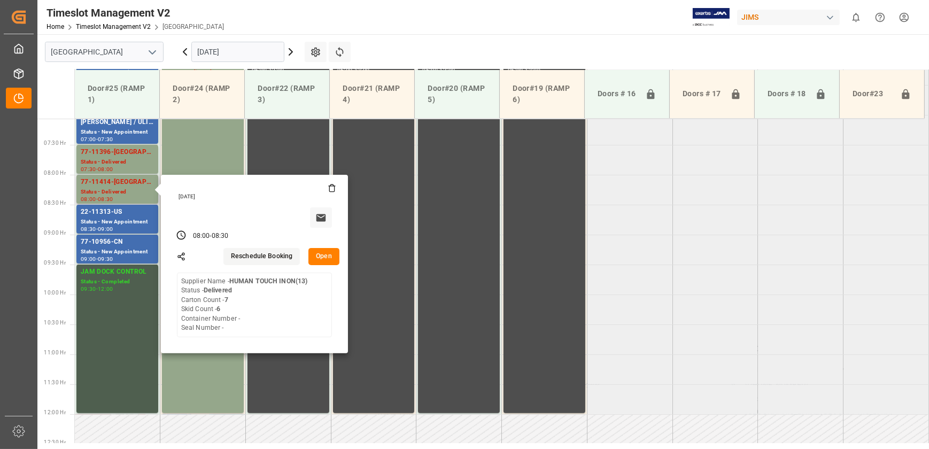
click at [328, 257] on button "Open" at bounding box center [323, 256] width 31 height 17
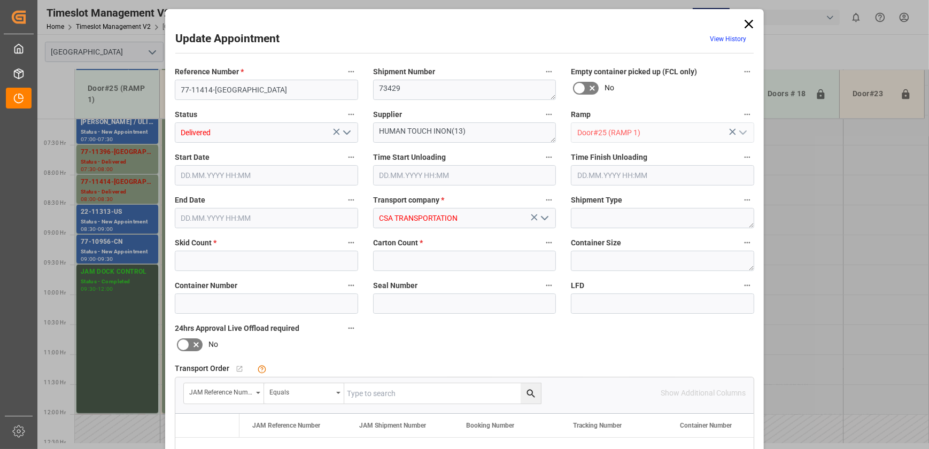
type input "6"
type input "7"
type input "[DATE] 08:00"
type input "[DATE] 08:30"
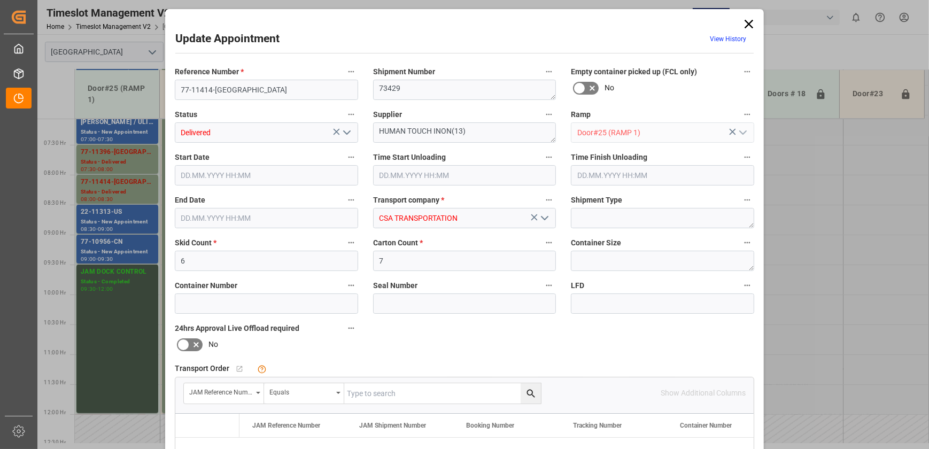
type input "[DATE] 14:46"
click at [444, 256] on input "7" at bounding box center [464, 261] width 183 height 20
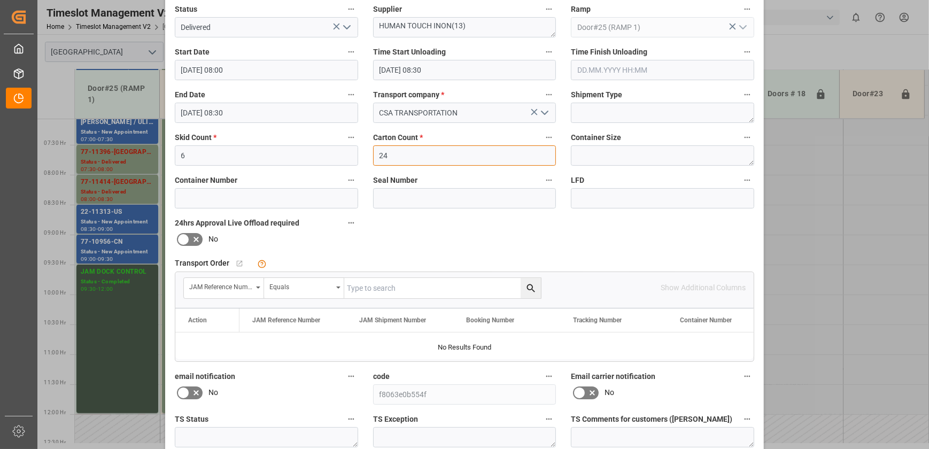
scroll to position [200, 0]
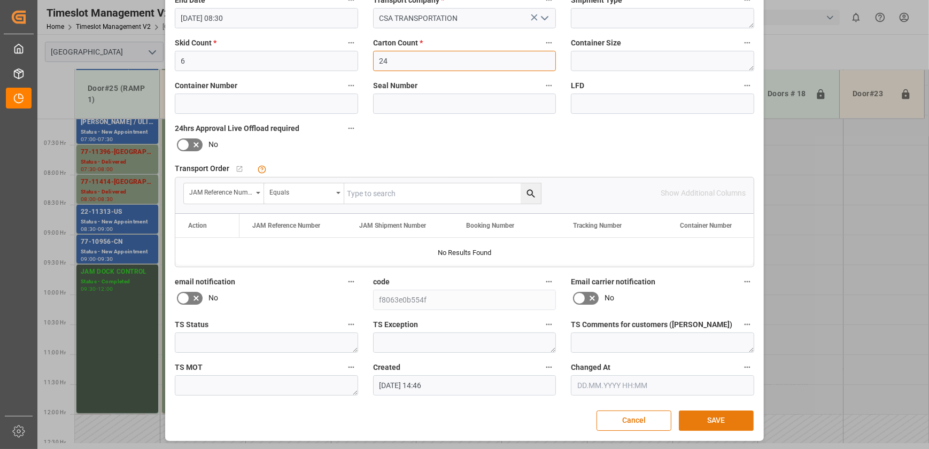
type input "24"
click at [723, 420] on button "SAVE" at bounding box center [716, 421] width 75 height 20
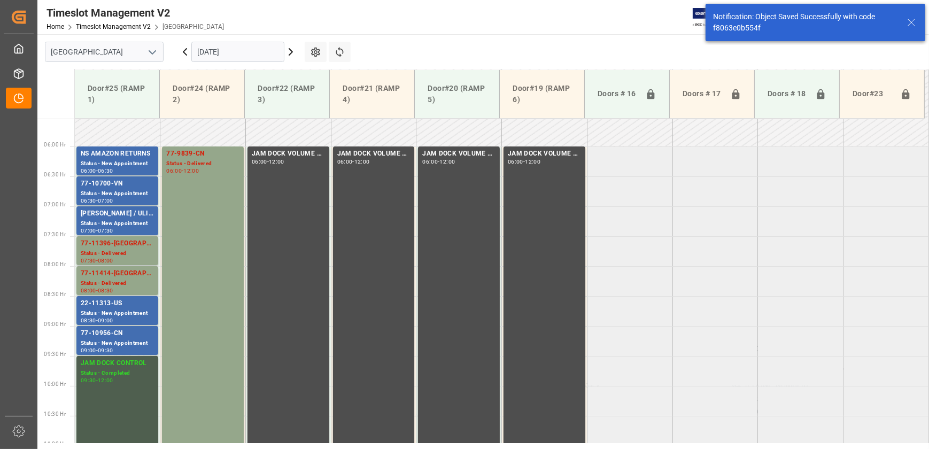
scroll to position [423, 0]
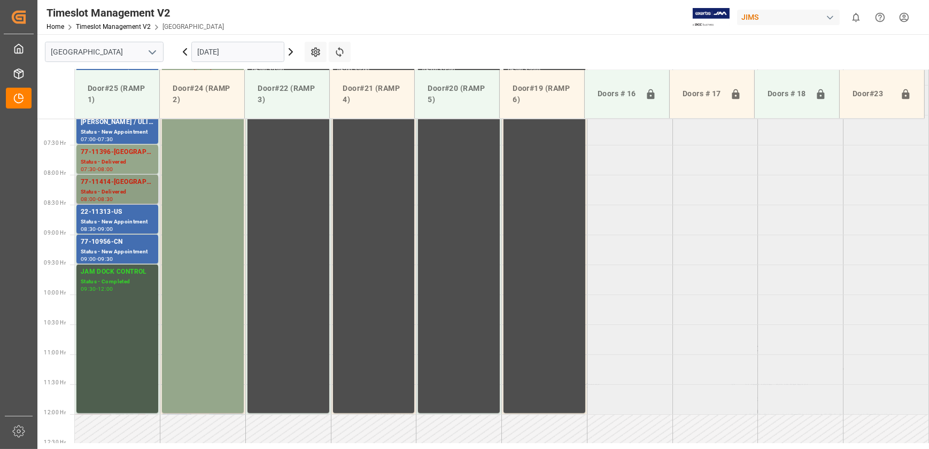
click at [125, 190] on div "Status - Delivered" at bounding box center [117, 192] width 73 height 9
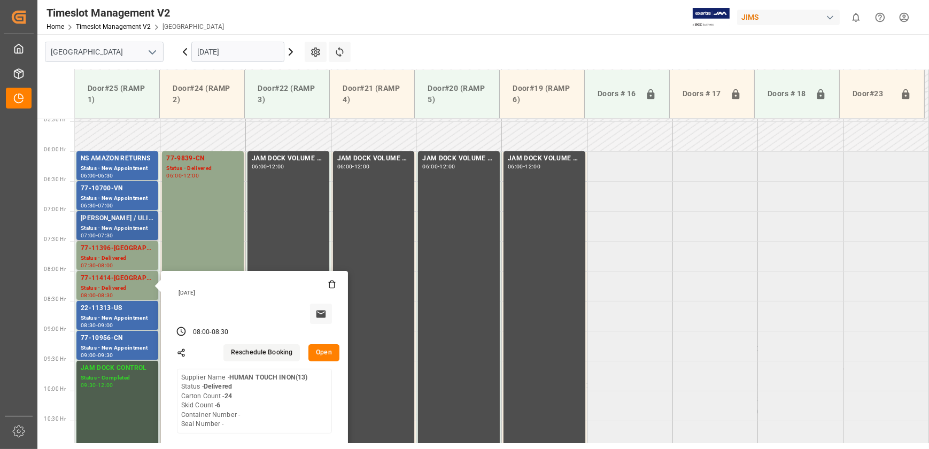
scroll to position [326, 0]
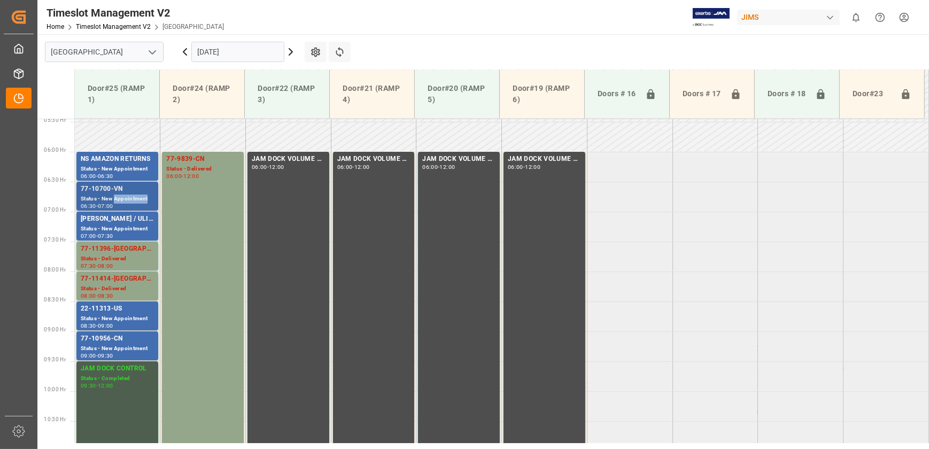
click at [130, 197] on div "Status - New Appointment" at bounding box center [117, 199] width 73 height 9
click at [118, 311] on div "22-11313-US" at bounding box center [117, 309] width 73 height 11
click at [122, 353] on div "09:00 - 09:30" at bounding box center [117, 356] width 73 height 6
click at [127, 194] on div "77-10700-VN Status - New Appointment 06:30 - 07:00" at bounding box center [117, 196] width 73 height 25
click at [127, 306] on div "22-11313-US" at bounding box center [117, 309] width 73 height 11
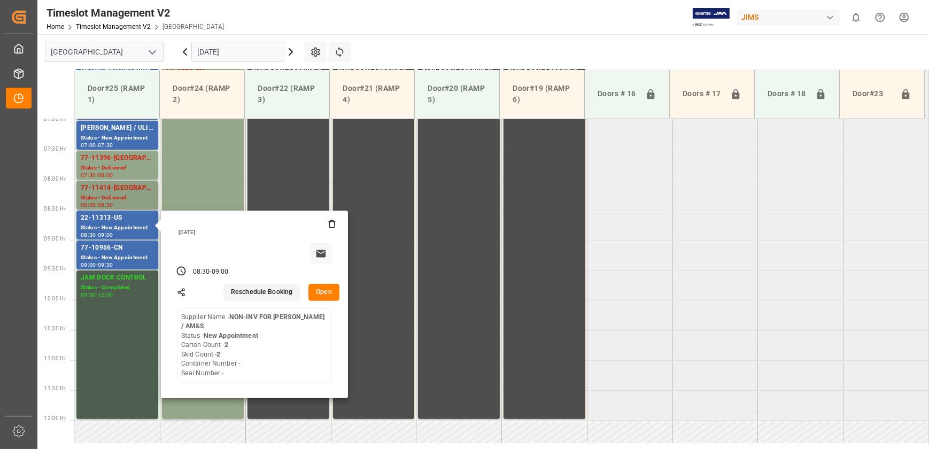
scroll to position [423, 0]
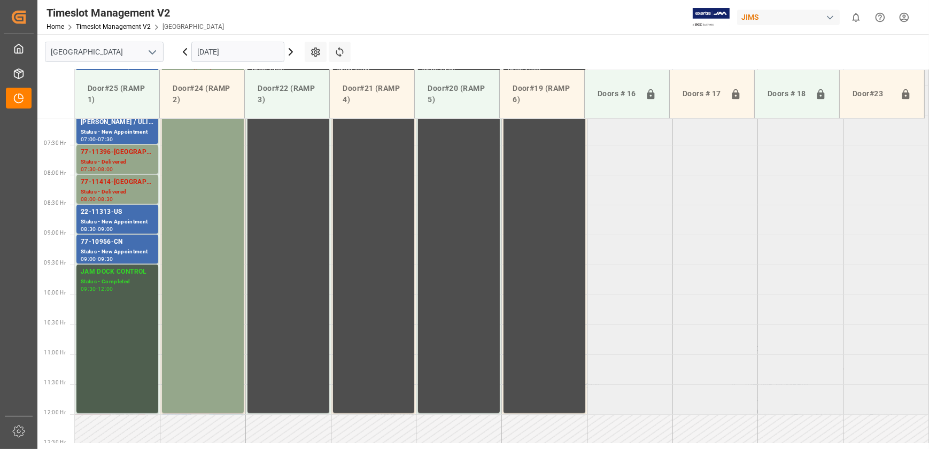
click at [126, 182] on div "77-11414-[GEOGRAPHIC_DATA]" at bounding box center [117, 182] width 73 height 11
click at [130, 161] on div "Status - Delivered" at bounding box center [117, 162] width 73 height 9
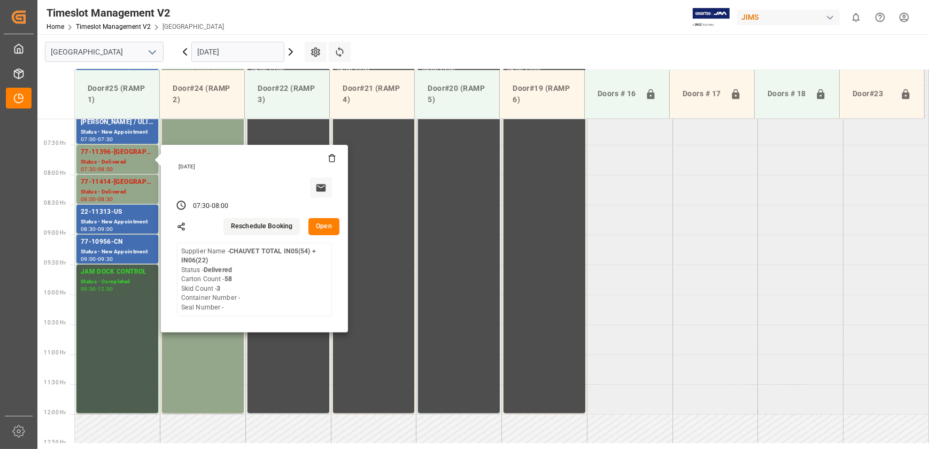
click at [701, 292] on tabel "NS AMAZON RETURNS Status - New Appointment 06:00 - 06:30 77-9839-CN Status - De…" at bounding box center [502, 415] width 854 height 1438
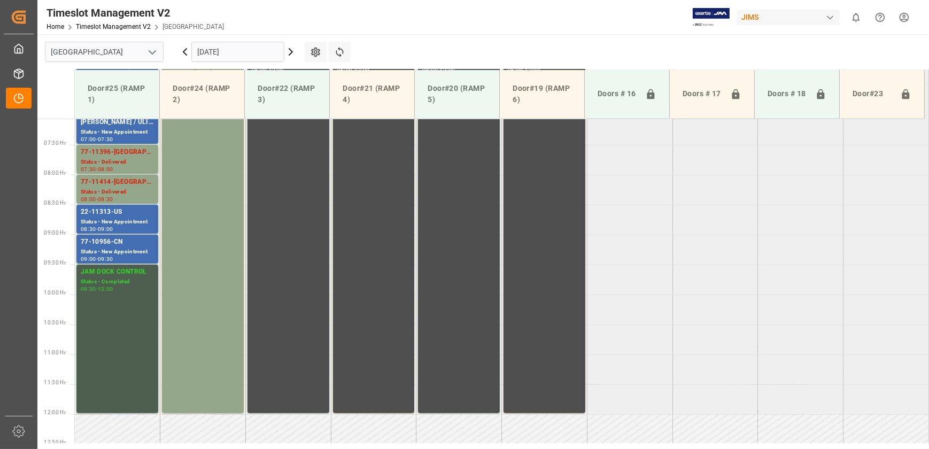
click at [287, 51] on icon at bounding box center [290, 51] width 13 height 13
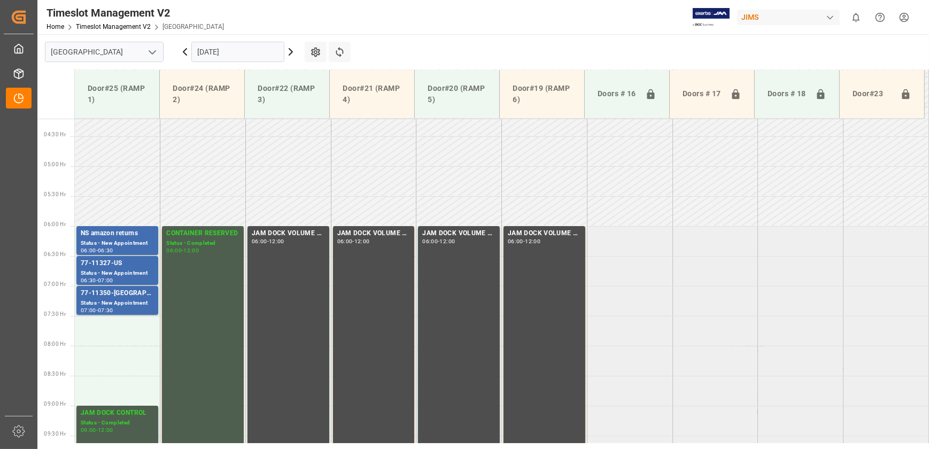
scroll to position [251, 0]
click at [128, 300] on div "Status - New Appointment" at bounding box center [117, 303] width 73 height 9
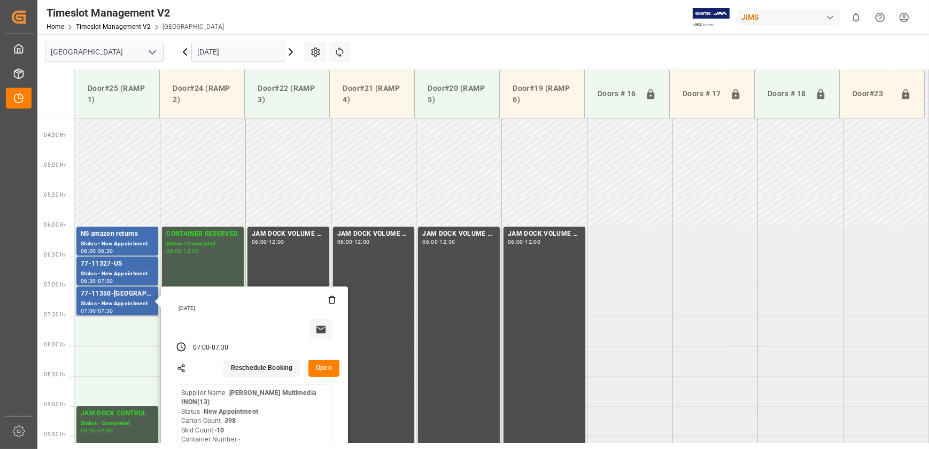
click at [315, 362] on button "Open" at bounding box center [323, 368] width 31 height 17
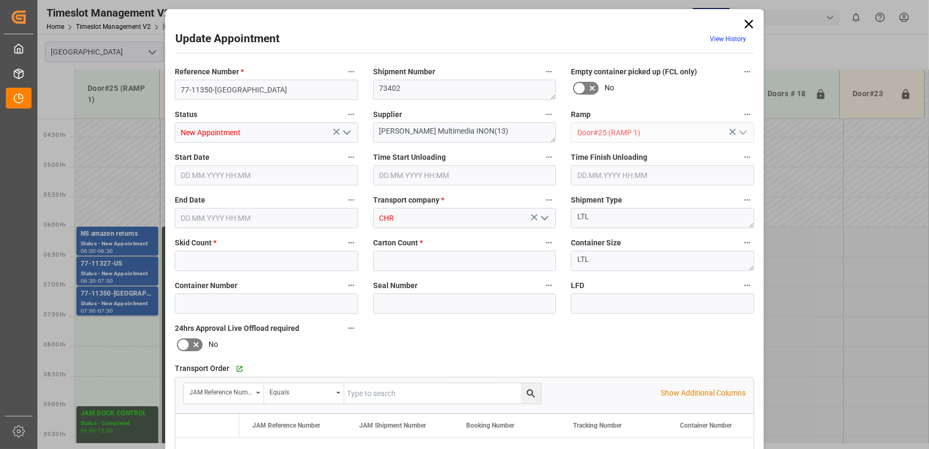
type input "10"
type input "398"
type input "[DATE] 07:00"
type input "[DATE] 07:30"
type input "[DATE] 12:57"
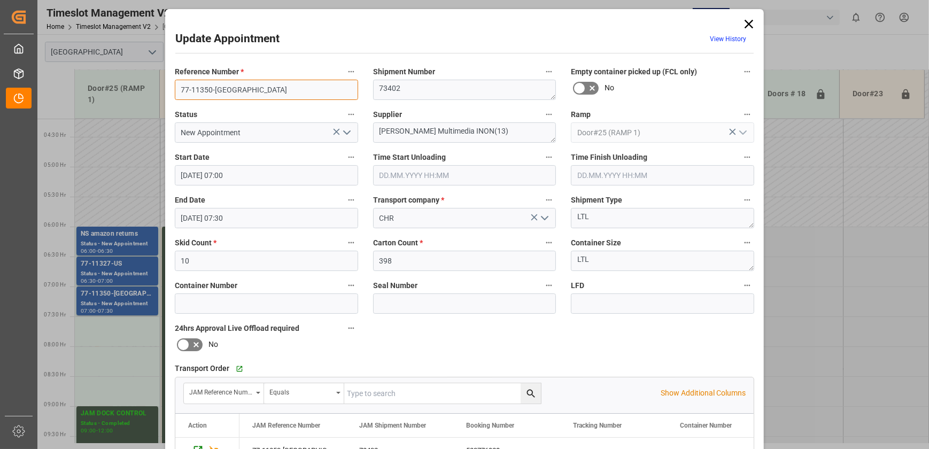
click at [229, 90] on input "77-11350-[GEOGRAPHIC_DATA]" at bounding box center [266, 90] width 183 height 20
click at [742, 22] on icon at bounding box center [749, 24] width 15 height 15
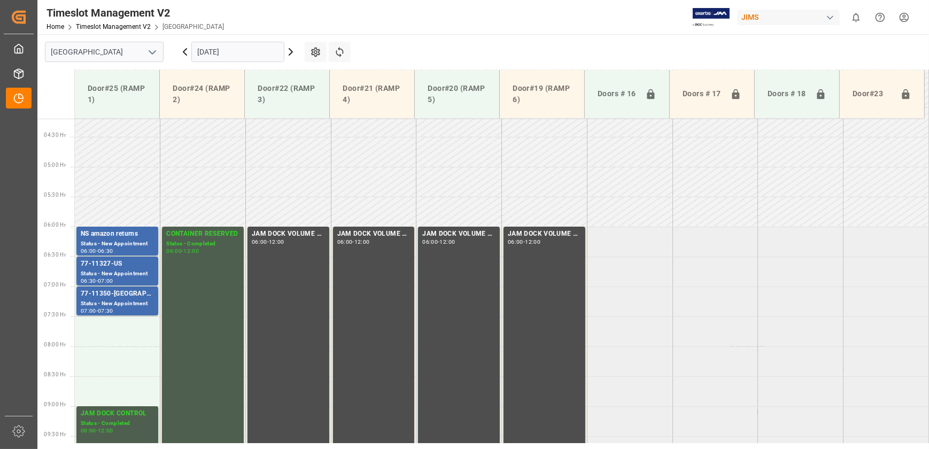
click at [339, 184] on td at bounding box center [374, 182] width 86 height 30
